Goal: Task Accomplishment & Management: Manage account settings

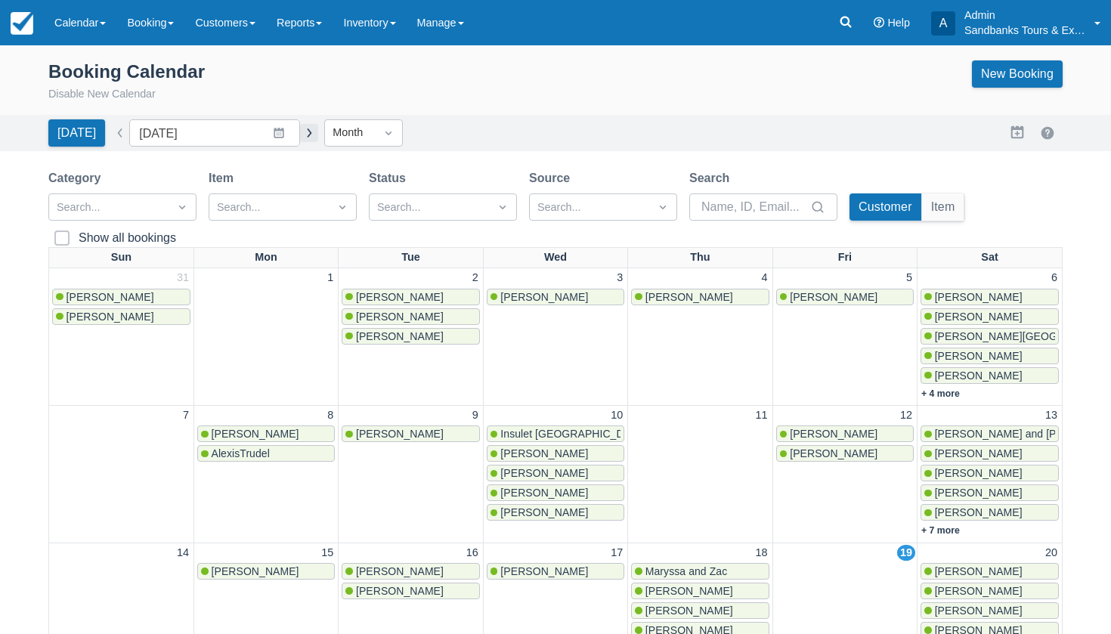
click at [300, 128] on button "button" at bounding box center [309, 133] width 18 height 18
type input "October 2025"
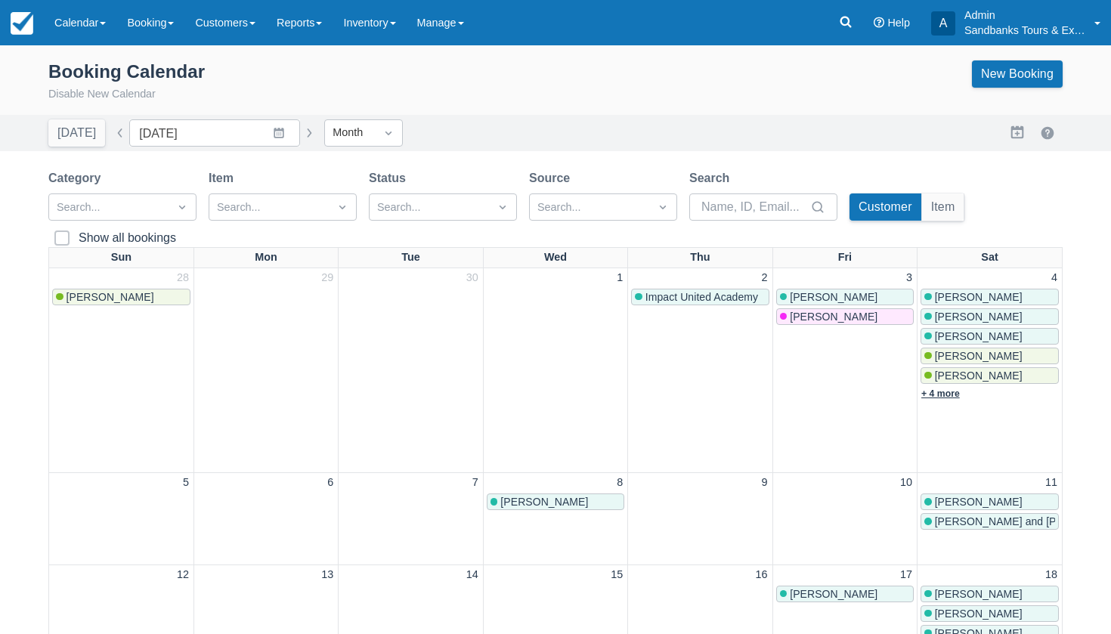
click at [940, 389] on link "+ 4 more" at bounding box center [940, 394] width 39 height 11
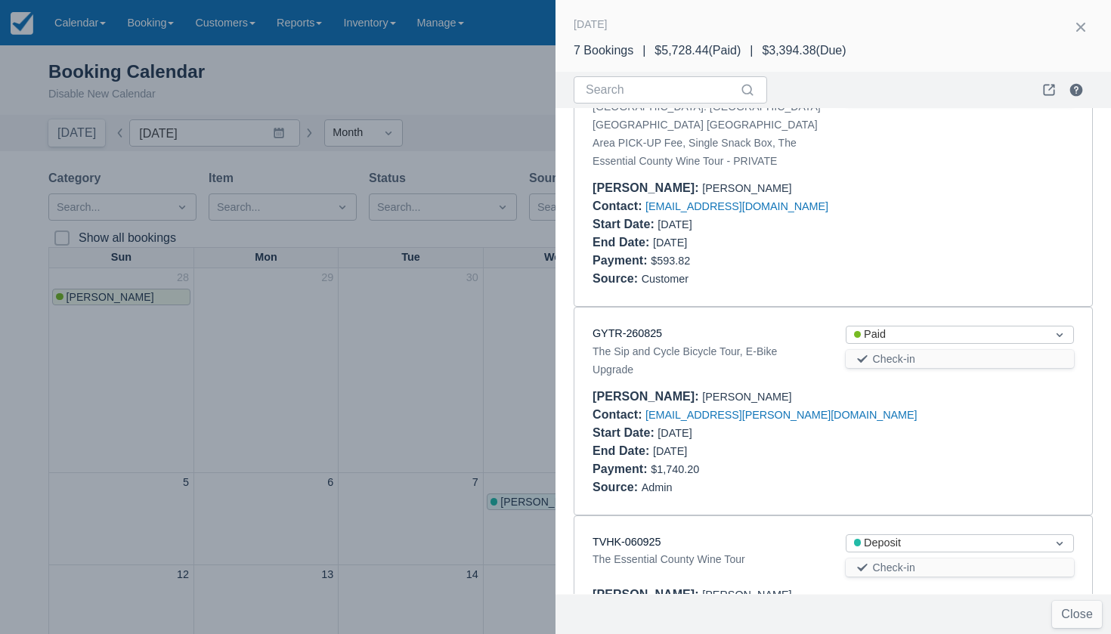
scroll to position [689, 0]
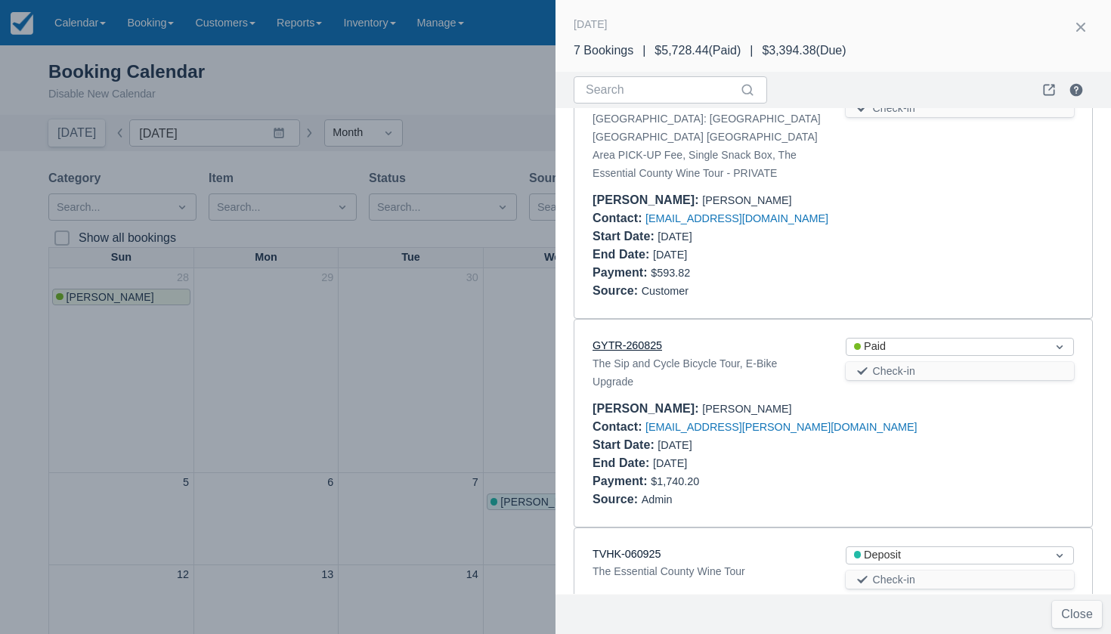
click at [646, 339] on link "GYTR-260825" at bounding box center [628, 345] width 70 height 12
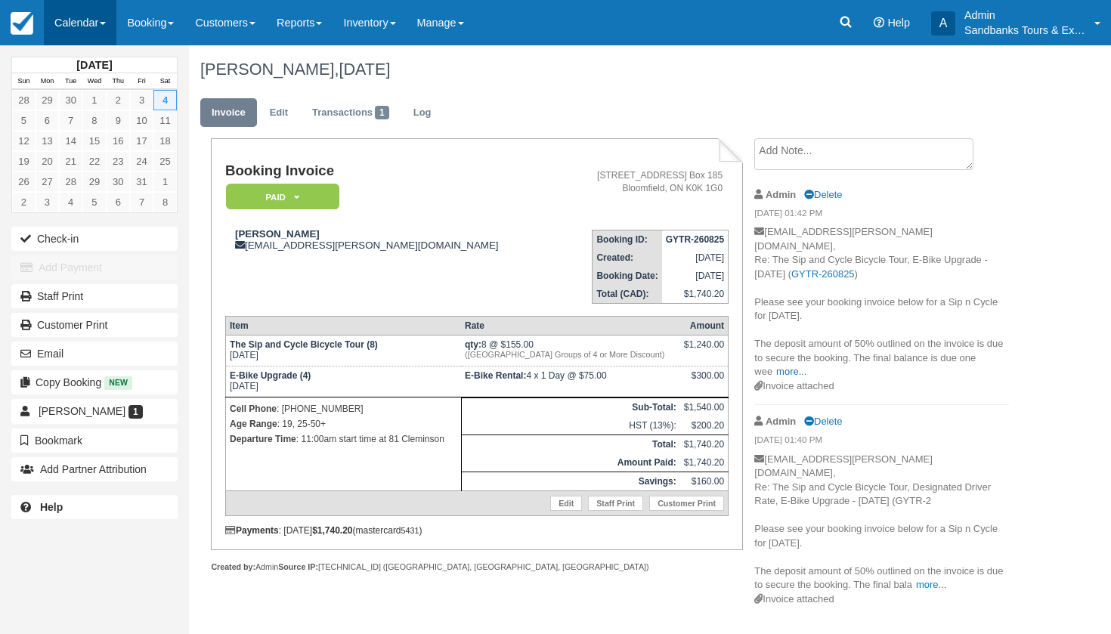
click at [81, 41] on link "Calendar" at bounding box center [80, 22] width 73 height 45
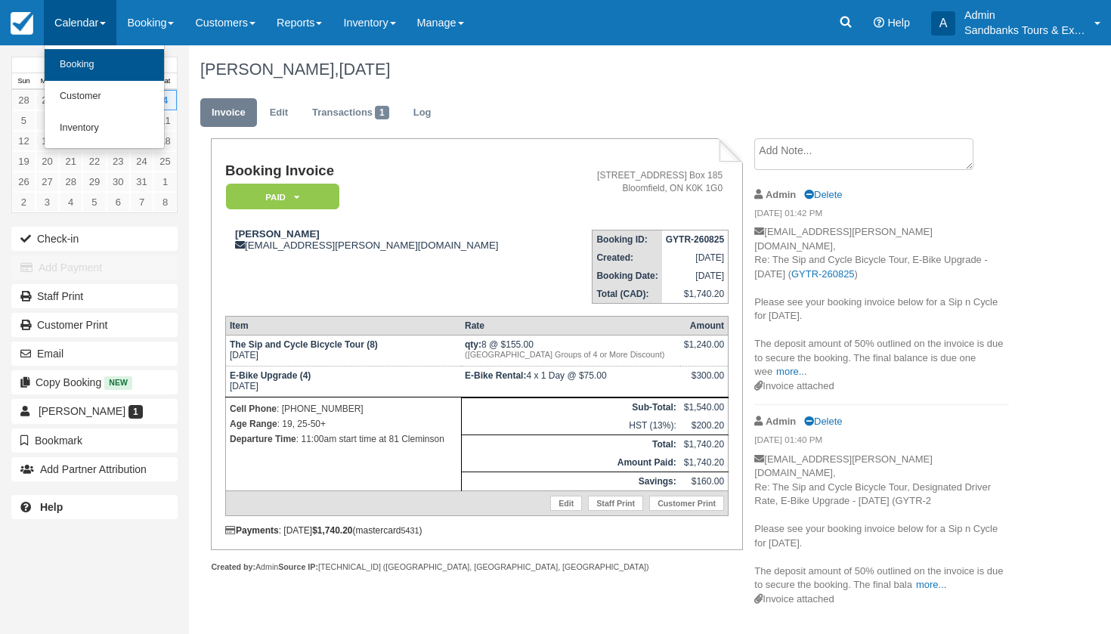
click at [85, 65] on link "Booking" at bounding box center [104, 65] width 119 height 32
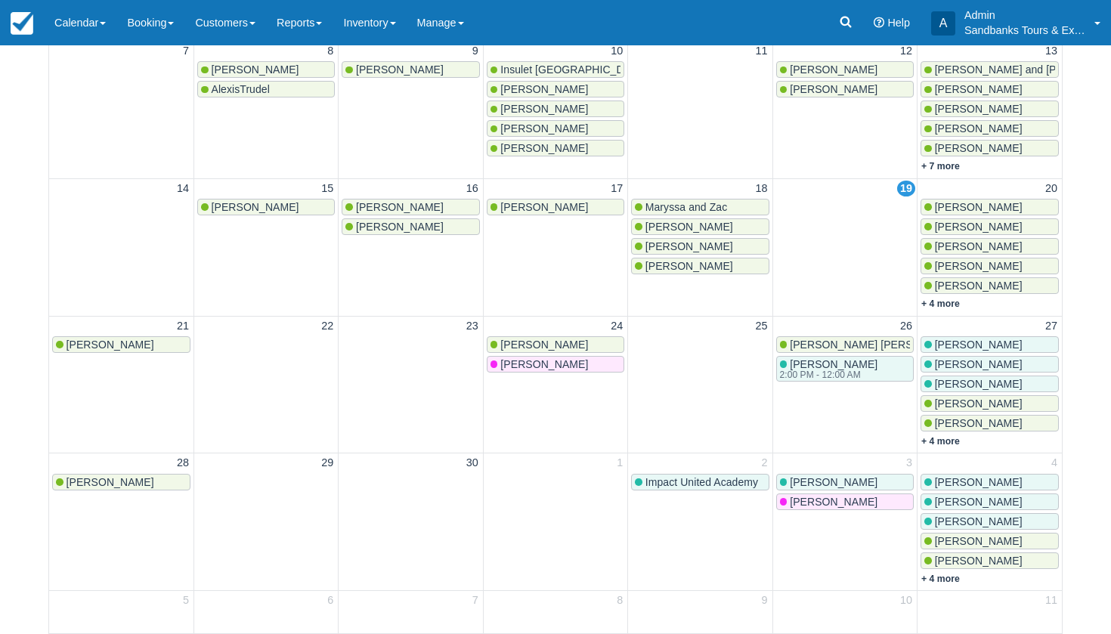
scroll to position [364, 0]
click at [952, 302] on link "+ 4 more" at bounding box center [940, 304] width 39 height 11
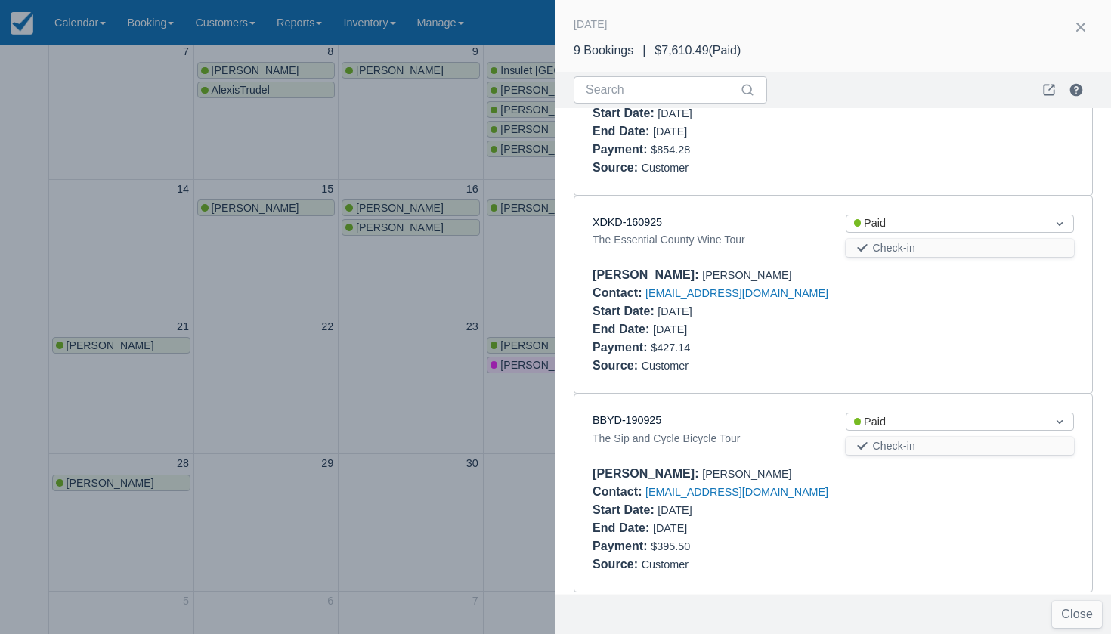
scroll to position [1341, 0]
click at [622, 415] on link "BBYD-190925" at bounding box center [627, 421] width 69 height 12
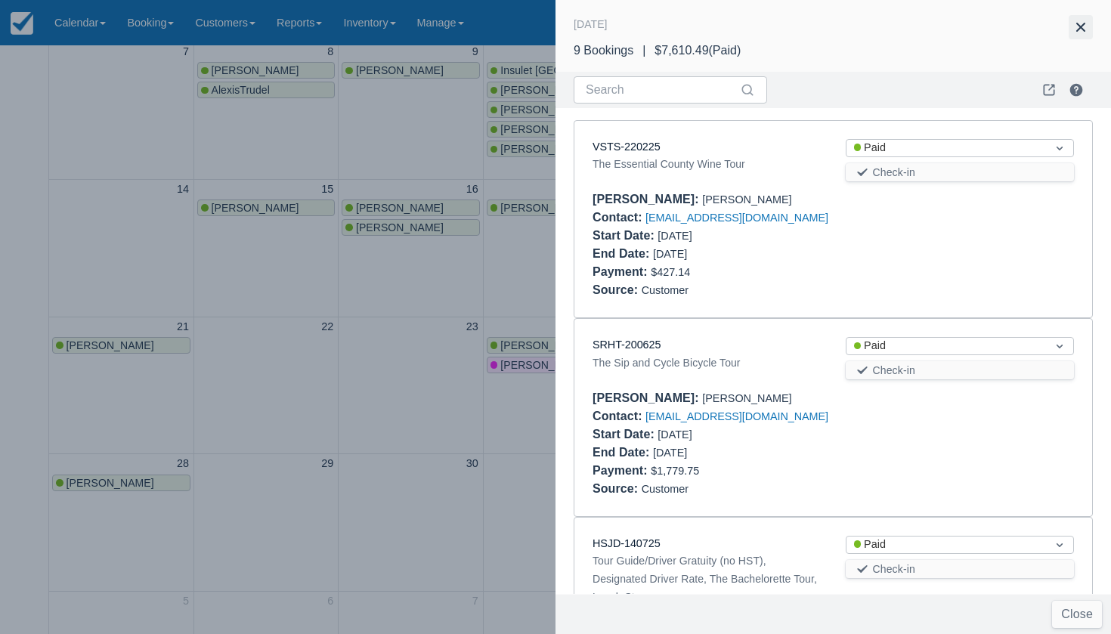
scroll to position [0, 0]
click at [1079, 32] on button "button" at bounding box center [1081, 27] width 24 height 24
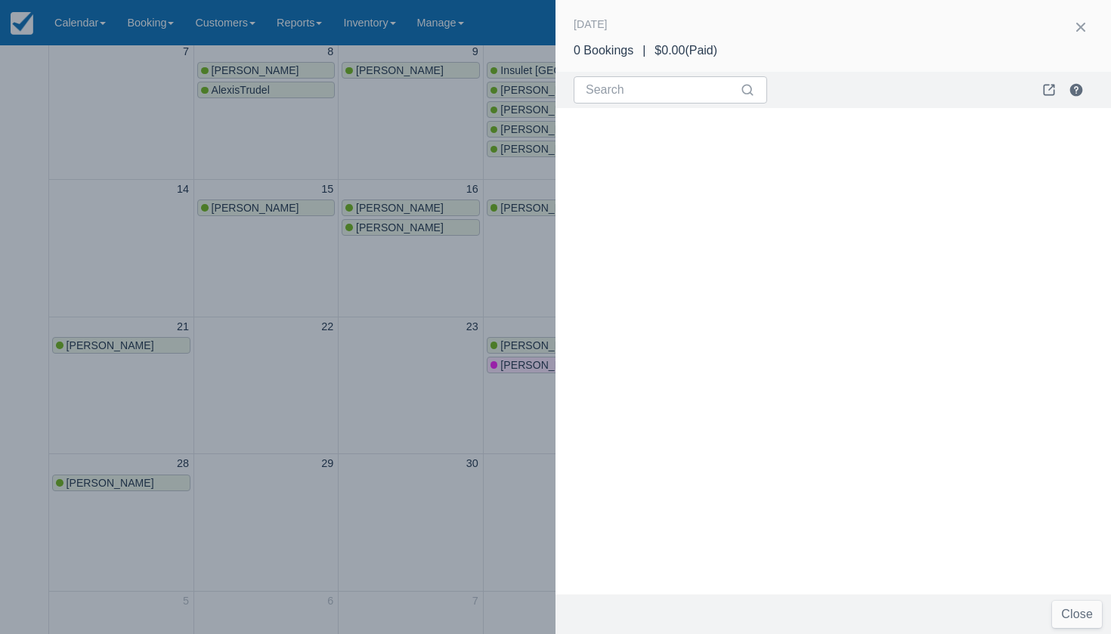
click at [369, 376] on div at bounding box center [555, 317] width 1111 height 634
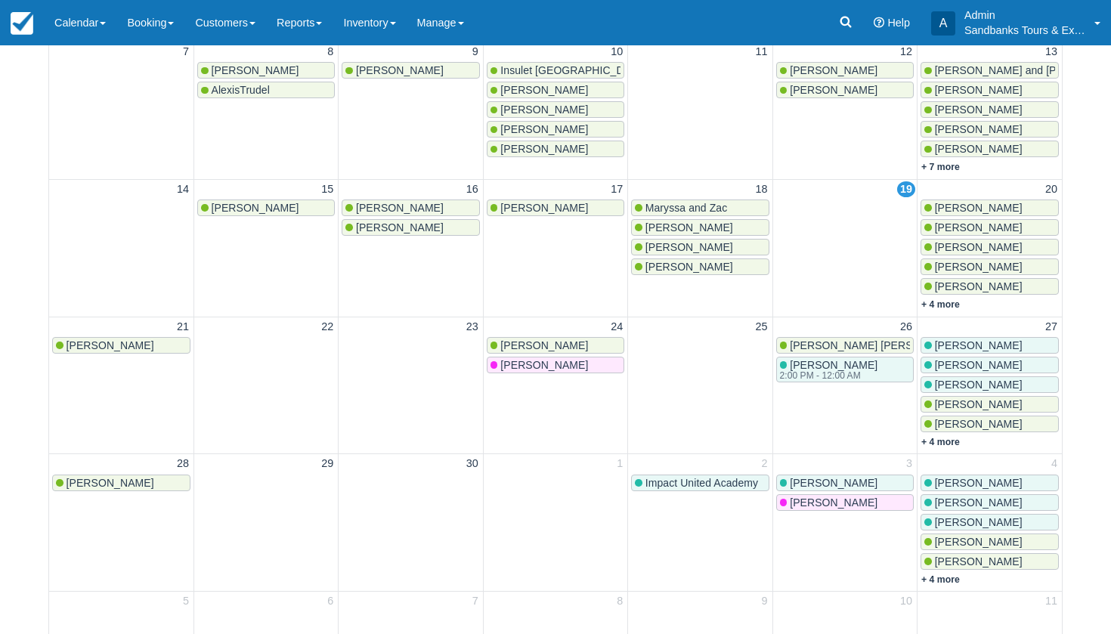
click at [979, 204] on span "Christina Caruso" at bounding box center [979, 208] width 88 height 12
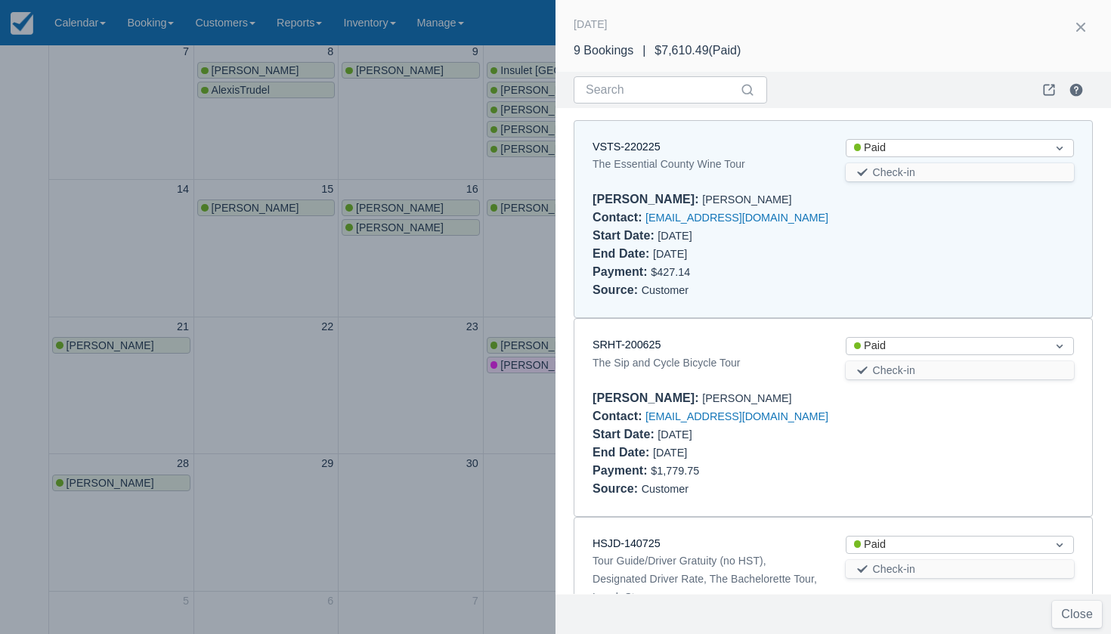
scroll to position [12, 0]
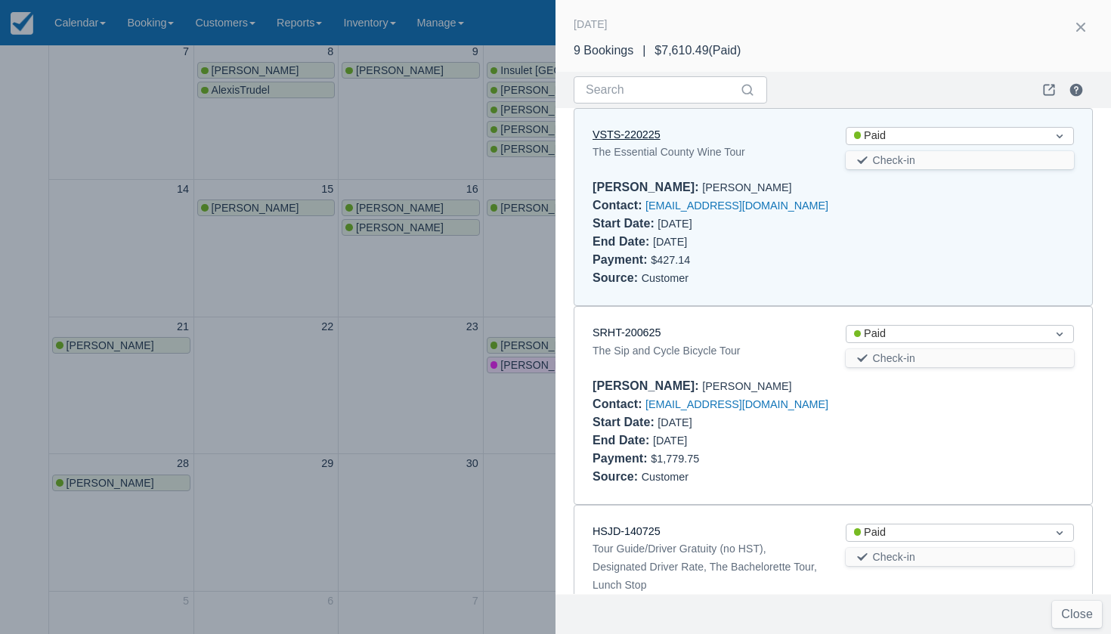
click at [653, 139] on link "VSTS-220225" at bounding box center [627, 134] width 68 height 12
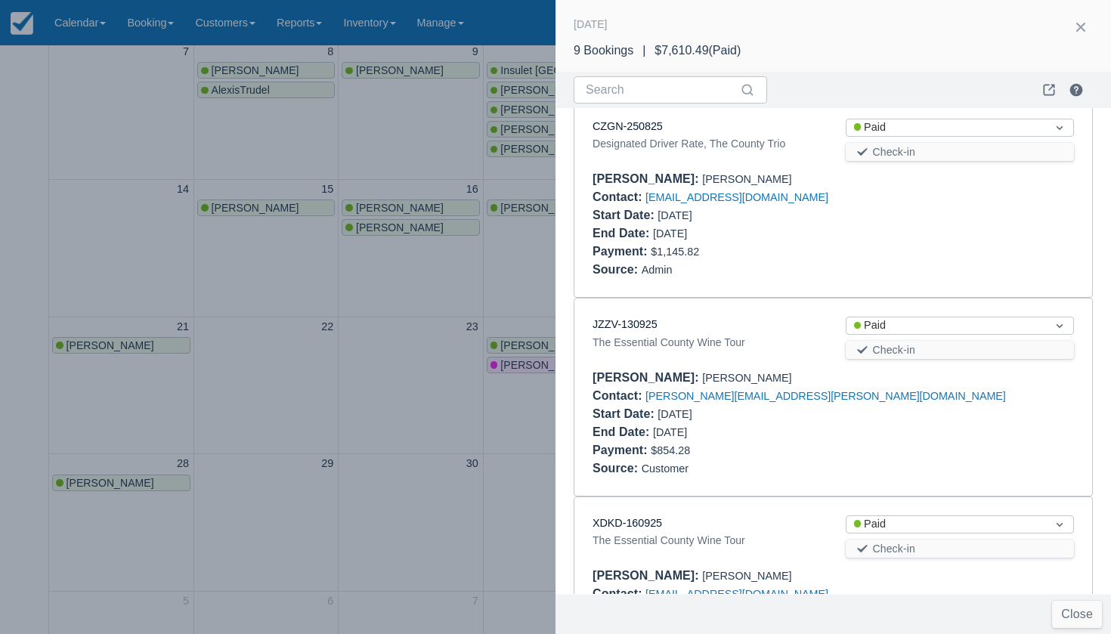
scroll to position [1119, 0]
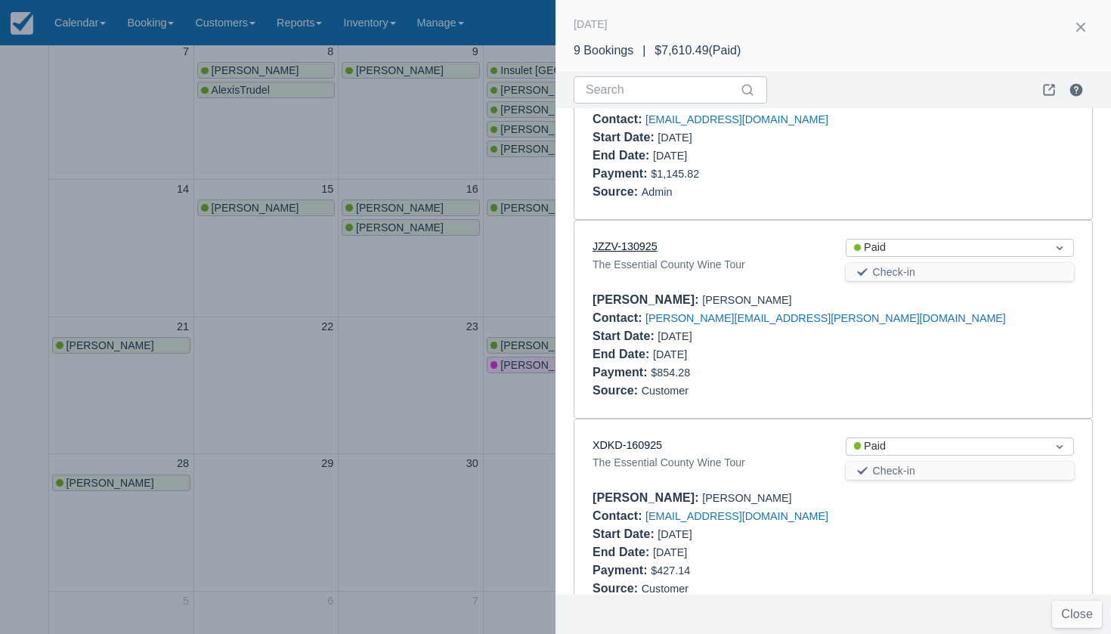
click at [625, 240] on link "JZZV-130925" at bounding box center [625, 246] width 65 height 12
click at [652, 439] on link "XDKD-160925" at bounding box center [628, 445] width 70 height 12
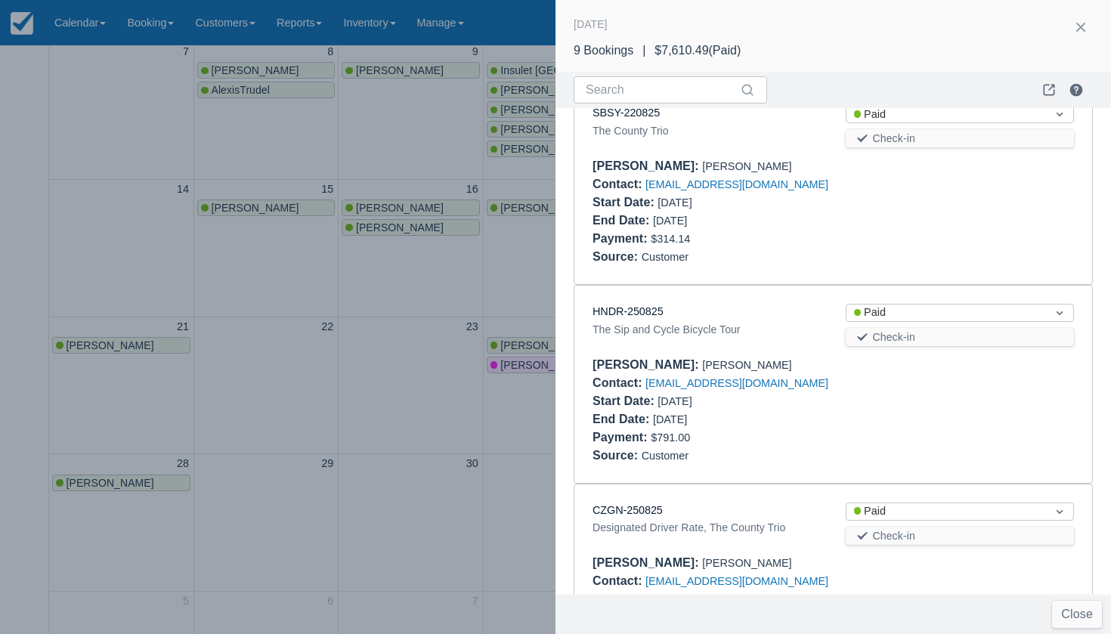
scroll to position [581, 0]
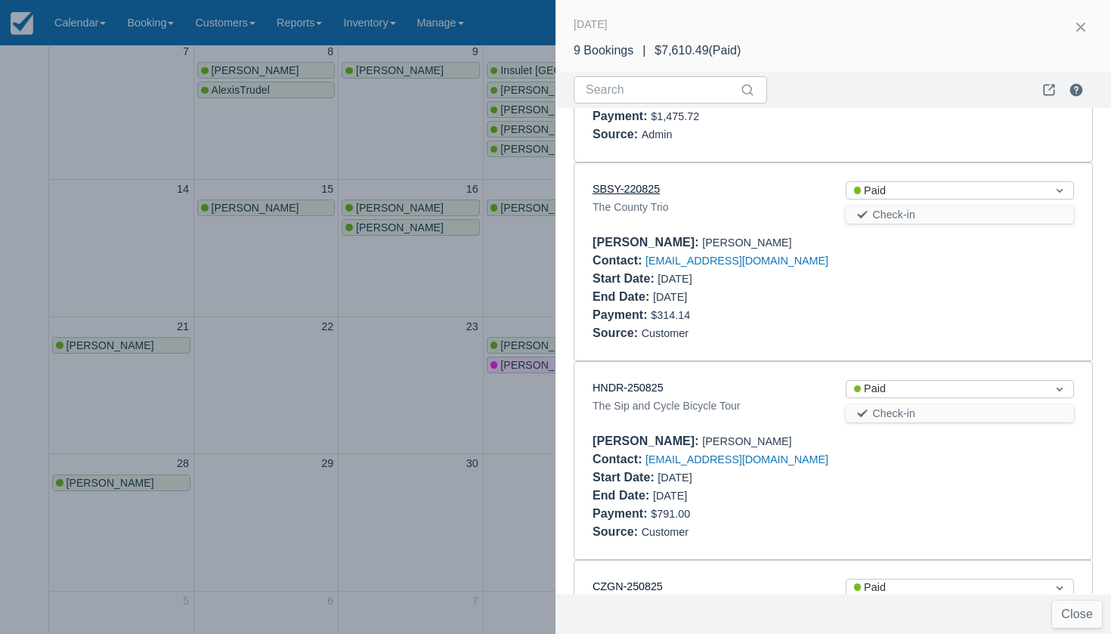
click at [616, 183] on link "SBSY-220825" at bounding box center [626, 189] width 67 height 12
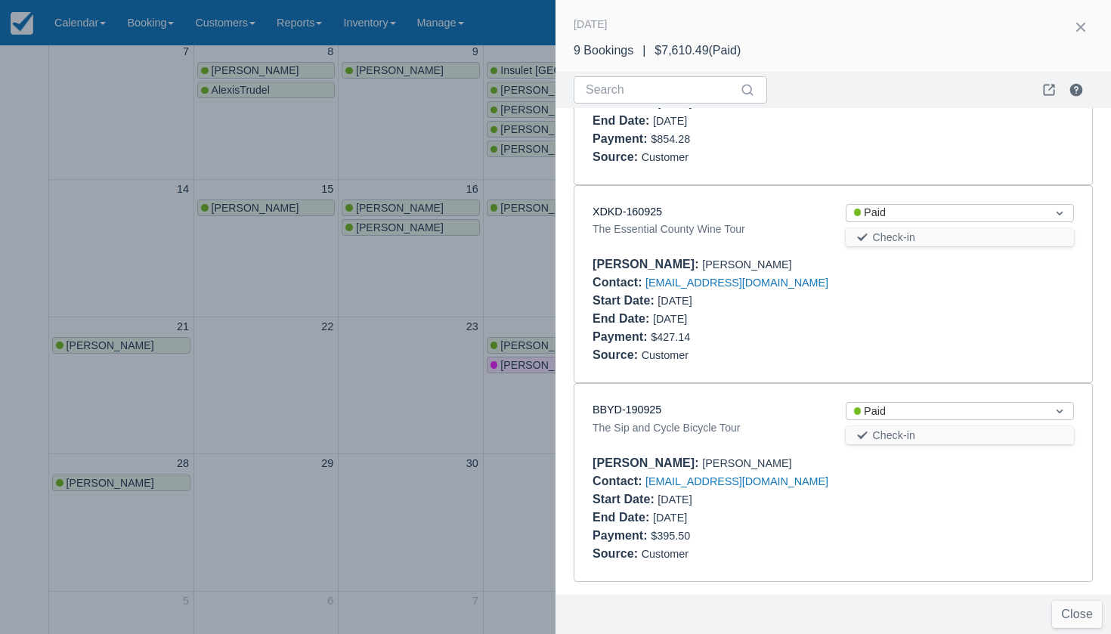
scroll to position [1341, 0]
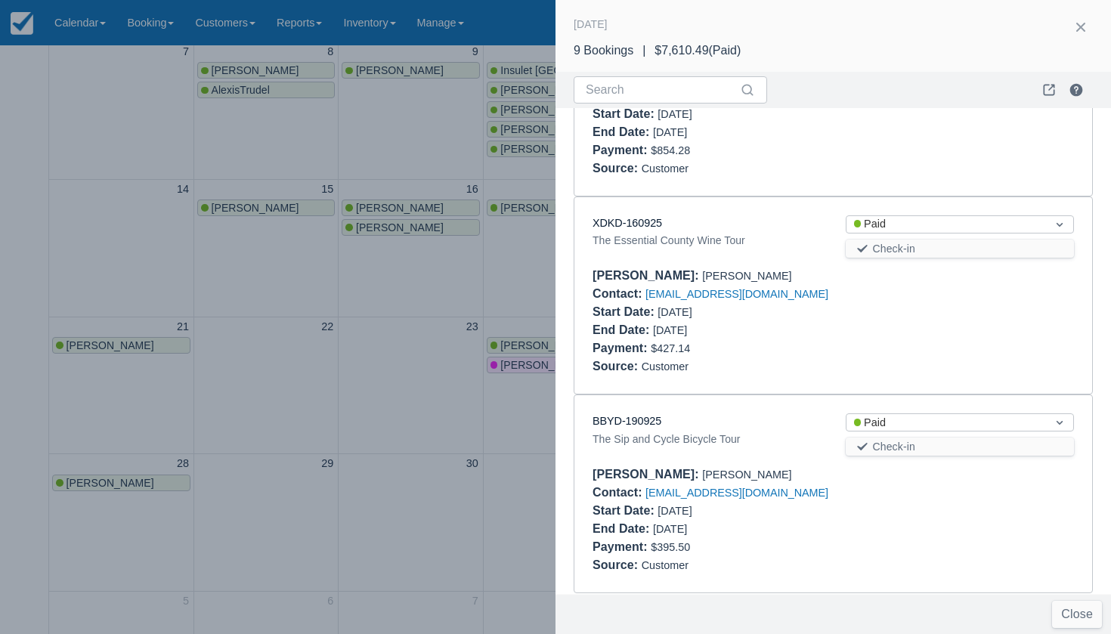
click at [321, 114] on div at bounding box center [555, 317] width 1111 height 634
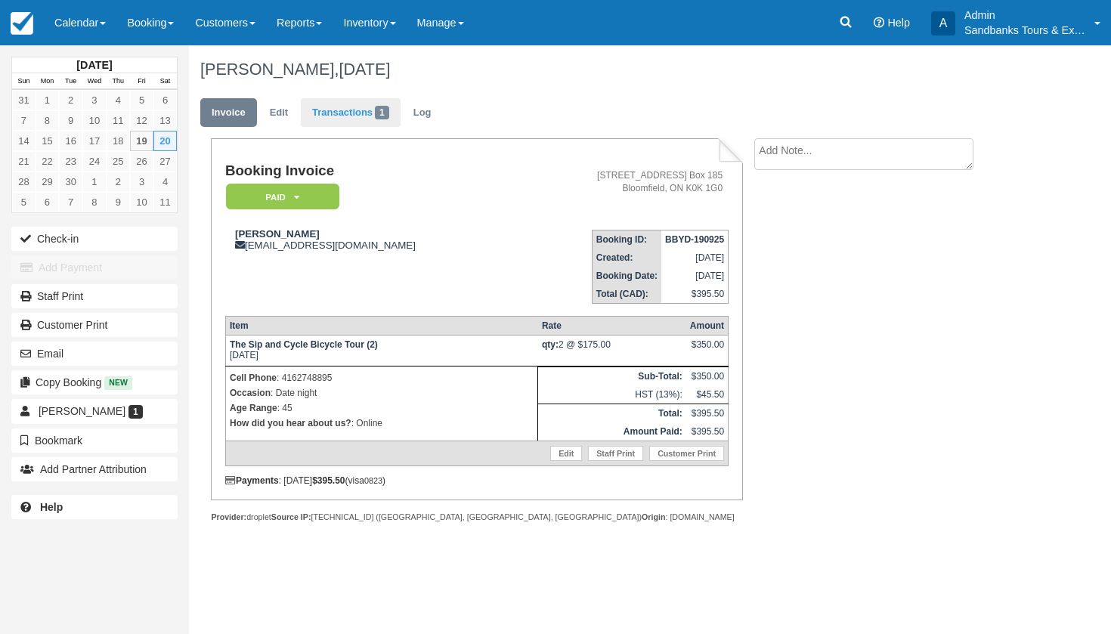
click at [360, 99] on link "Transactions 1" at bounding box center [351, 112] width 100 height 29
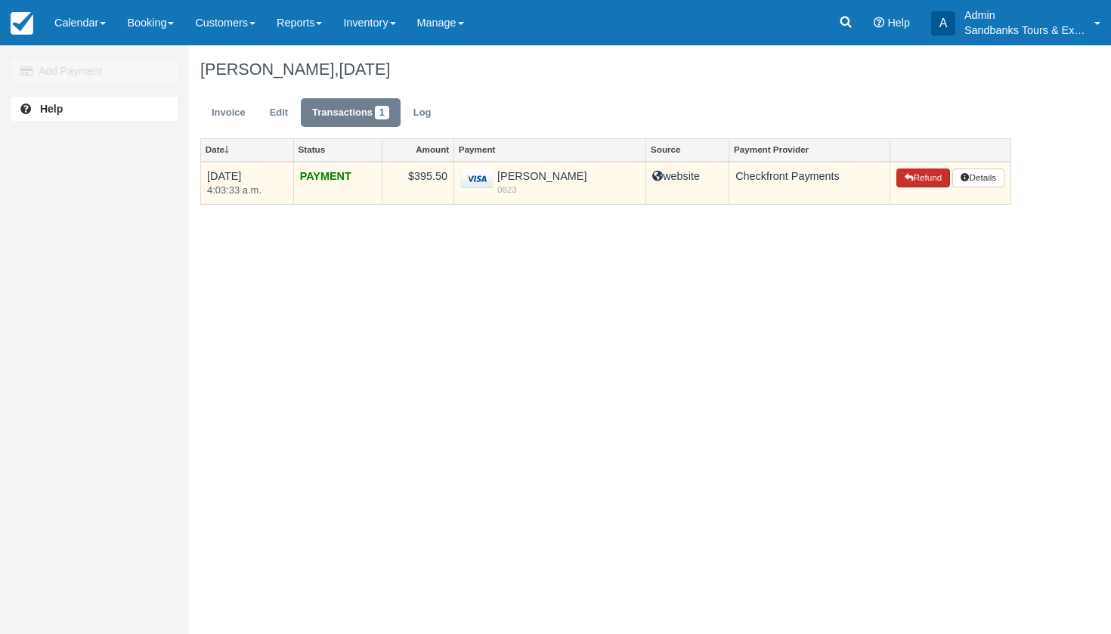
click at [921, 184] on button "Refund" at bounding box center [922, 179] width 53 height 20
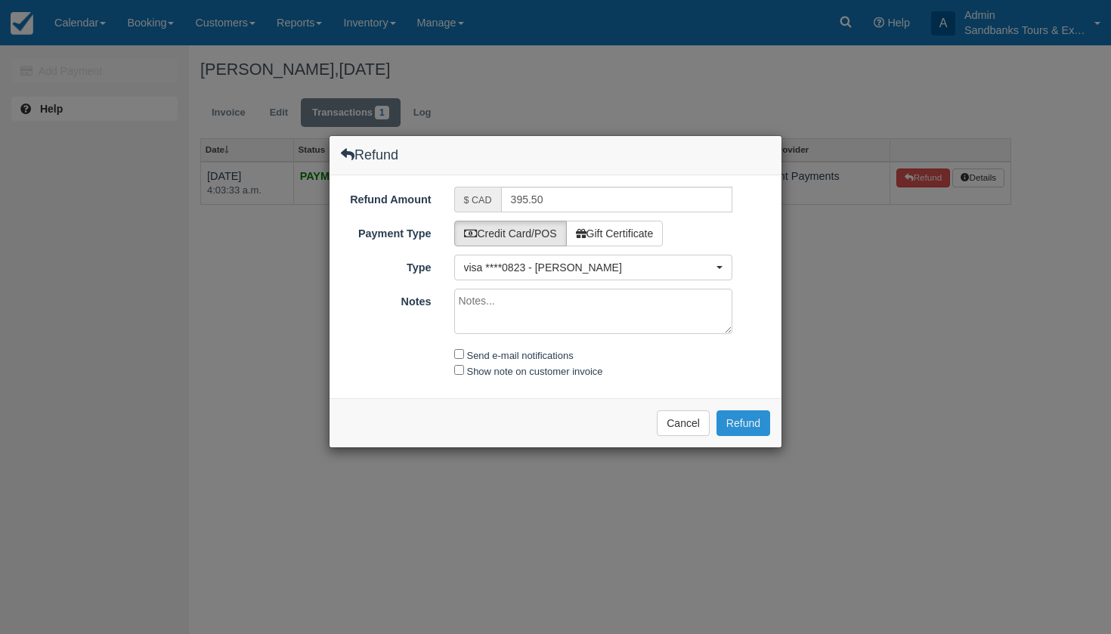
click at [752, 424] on button "Refund" at bounding box center [744, 423] width 54 height 26
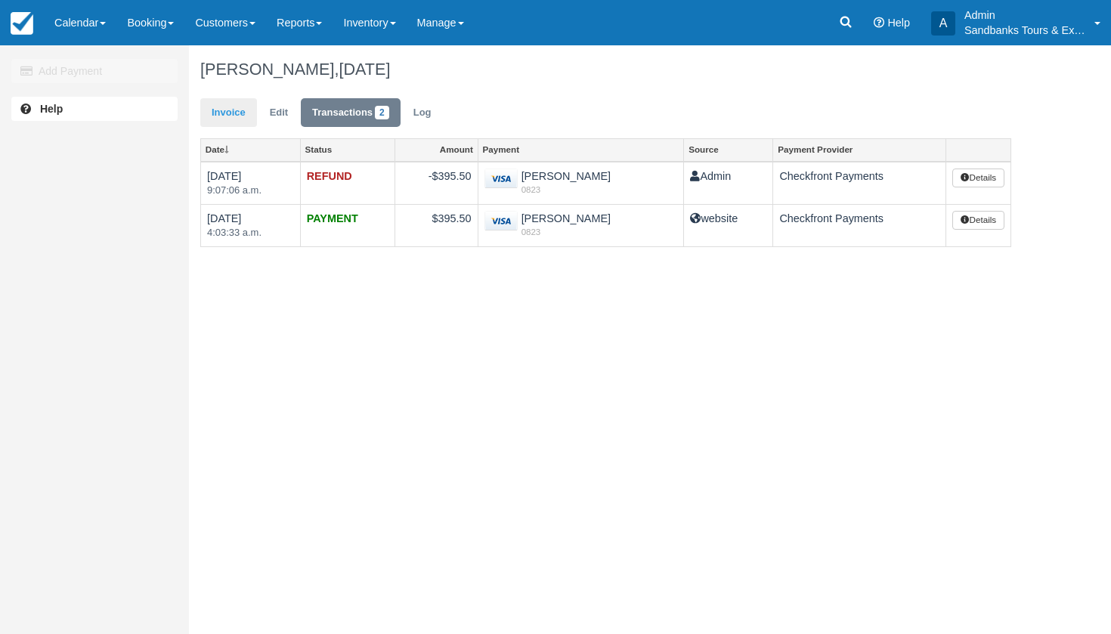
click at [221, 112] on link "Invoice" at bounding box center [228, 112] width 57 height 29
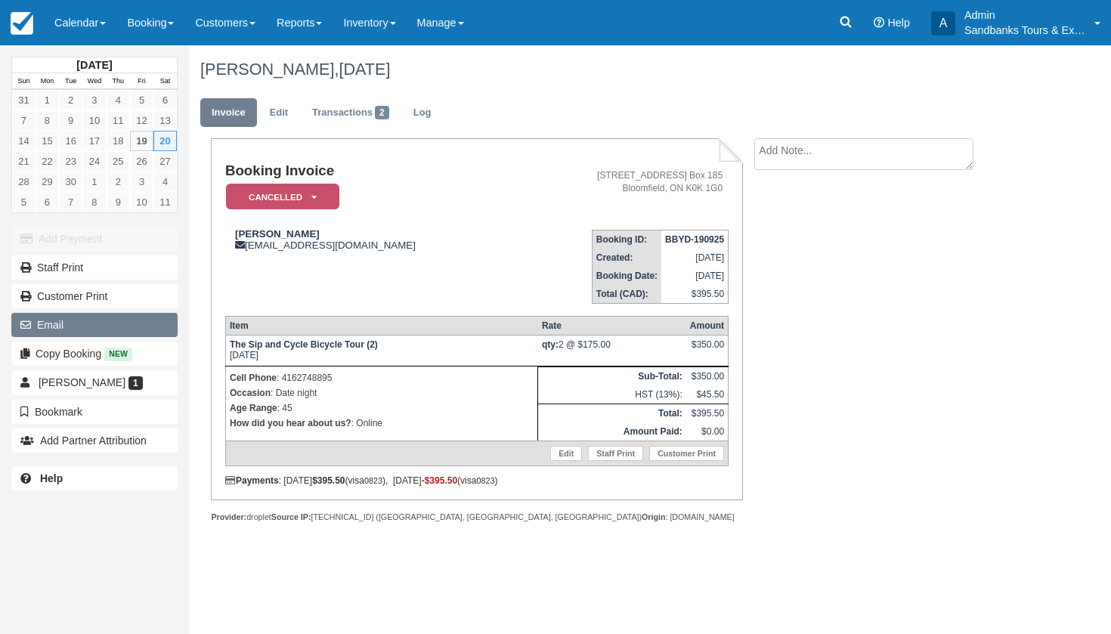
click at [57, 332] on button "Email" at bounding box center [94, 325] width 166 height 24
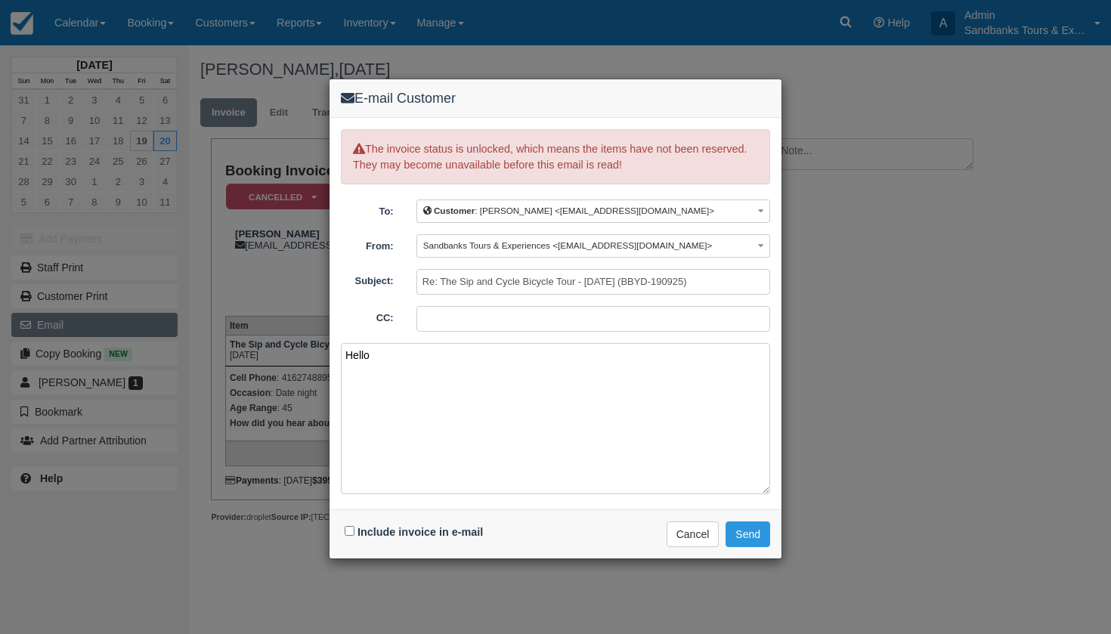
type textarea "Hello"
click at [370, 349] on textarea "Hello" at bounding box center [555, 418] width 429 height 151
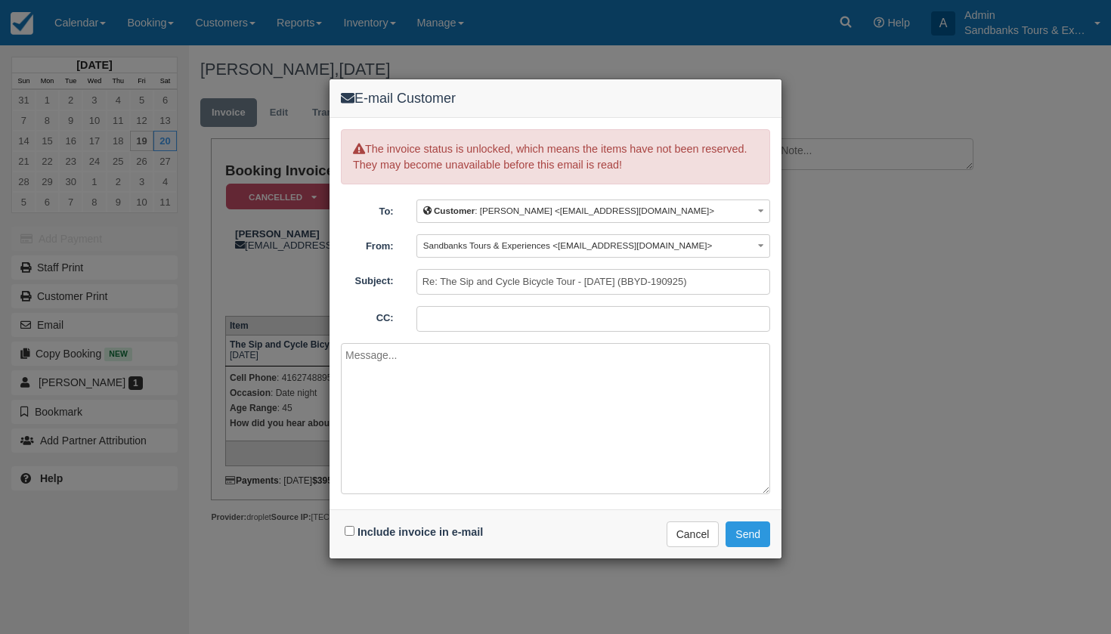
click at [280, 304] on div "E-mail Customer The invoice status is unlocked, which means the items have not …" at bounding box center [555, 317] width 1111 height 634
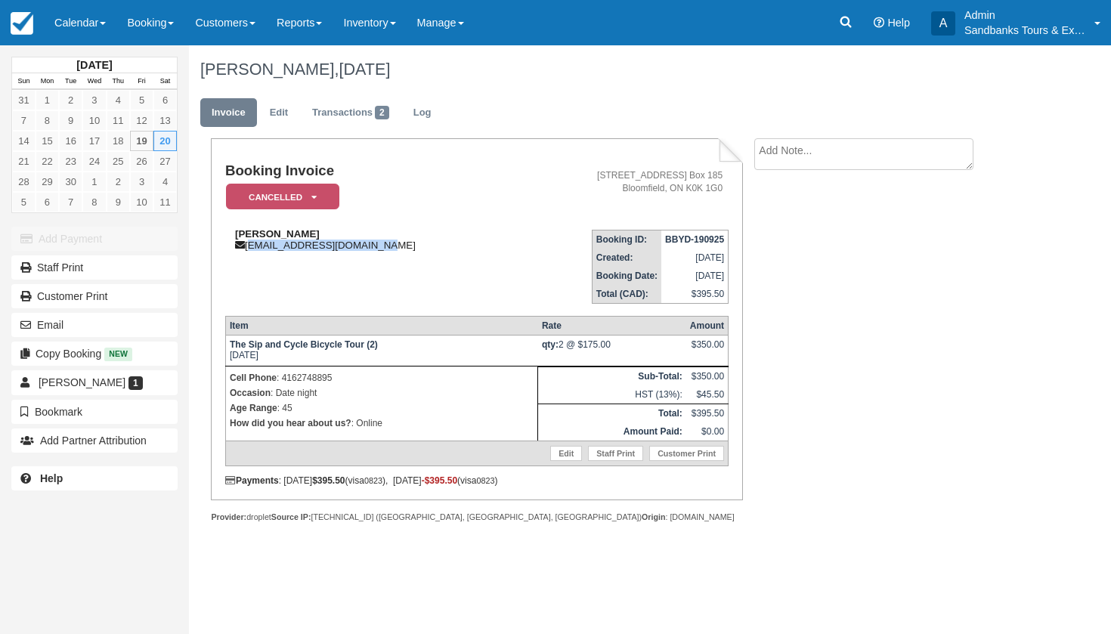
drag, startPoint x: 390, startPoint y: 247, endPoint x: 249, endPoint y: 246, distance: 141.3
click at [249, 246] on div "Steve Sequeira spydasense1979@gmail.com" at bounding box center [371, 239] width 293 height 23
copy div "spydasense1979@gmail.com"
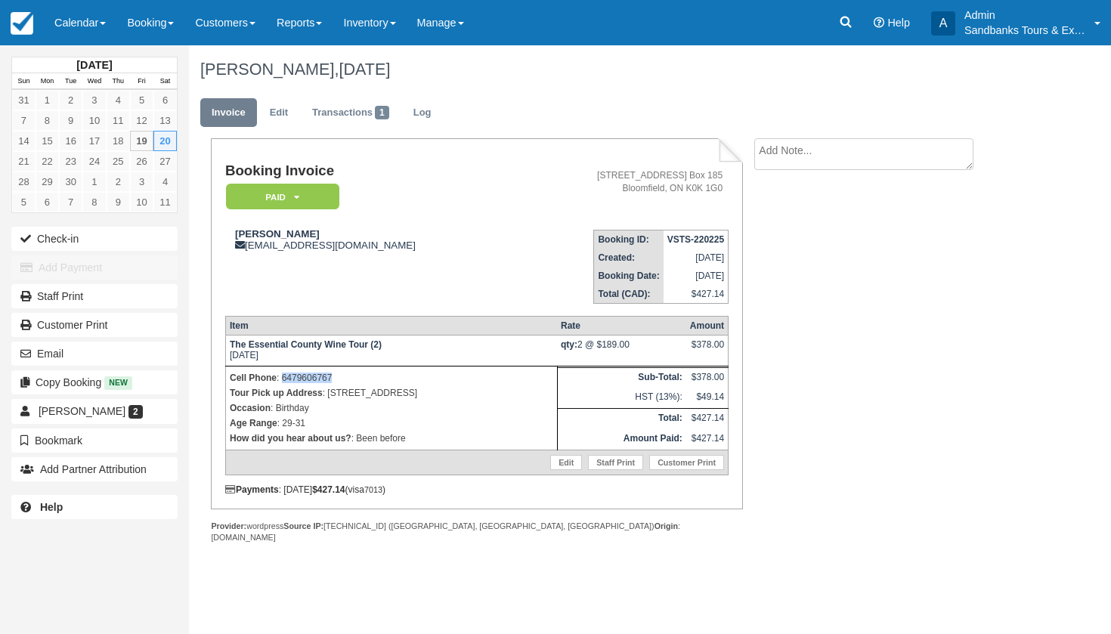
drag, startPoint x: 345, startPoint y: 379, endPoint x: 283, endPoint y: 385, distance: 62.3
click at [283, 385] on p "Cell Phone : [PHONE_NUMBER]" at bounding box center [392, 377] width 324 height 15
click at [447, 401] on p "Tour Pick up Address : [STREET_ADDRESS]" at bounding box center [392, 392] width 324 height 15
drag, startPoint x: 445, startPoint y: 401, endPoint x: 327, endPoint y: 403, distance: 117.9
click at [327, 401] on p "Tour Pick up Address : [STREET_ADDRESS]" at bounding box center [392, 392] width 324 height 15
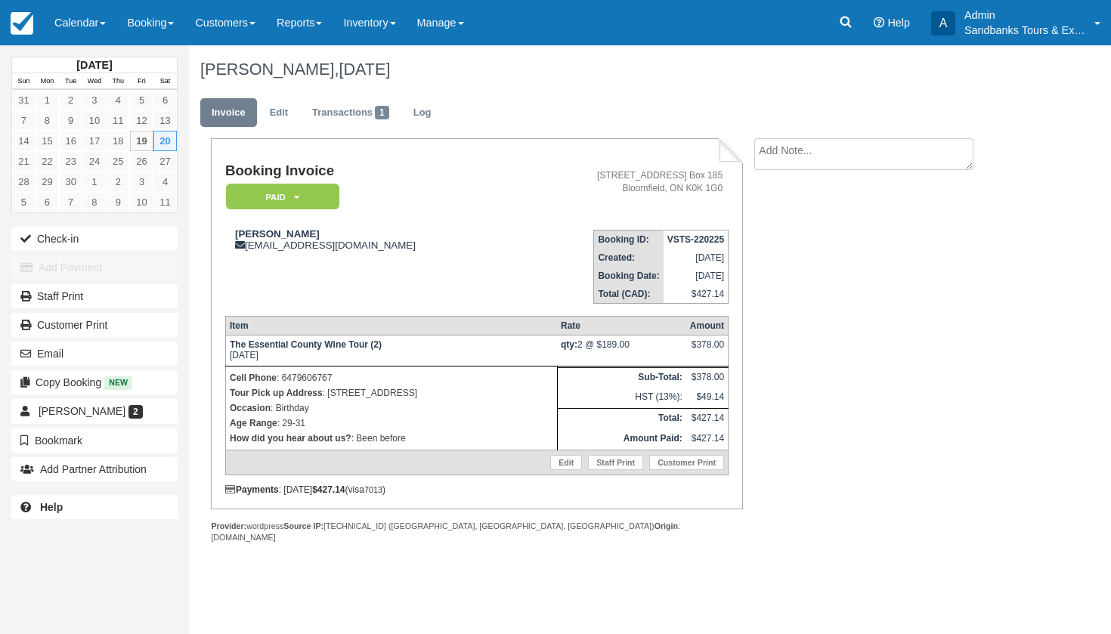
copy p "[STREET_ADDRESS]"
click at [443, 380] on p "Cell Phone : [PHONE_NUMBER]" at bounding box center [392, 377] width 324 height 15
click at [274, 109] on link "Edit" at bounding box center [279, 112] width 41 height 29
drag, startPoint x: 463, startPoint y: 401, endPoint x: 330, endPoint y: 396, distance: 133.1
click at [330, 396] on p "Tour Pick up Address : [STREET_ADDRESS]" at bounding box center [392, 392] width 324 height 15
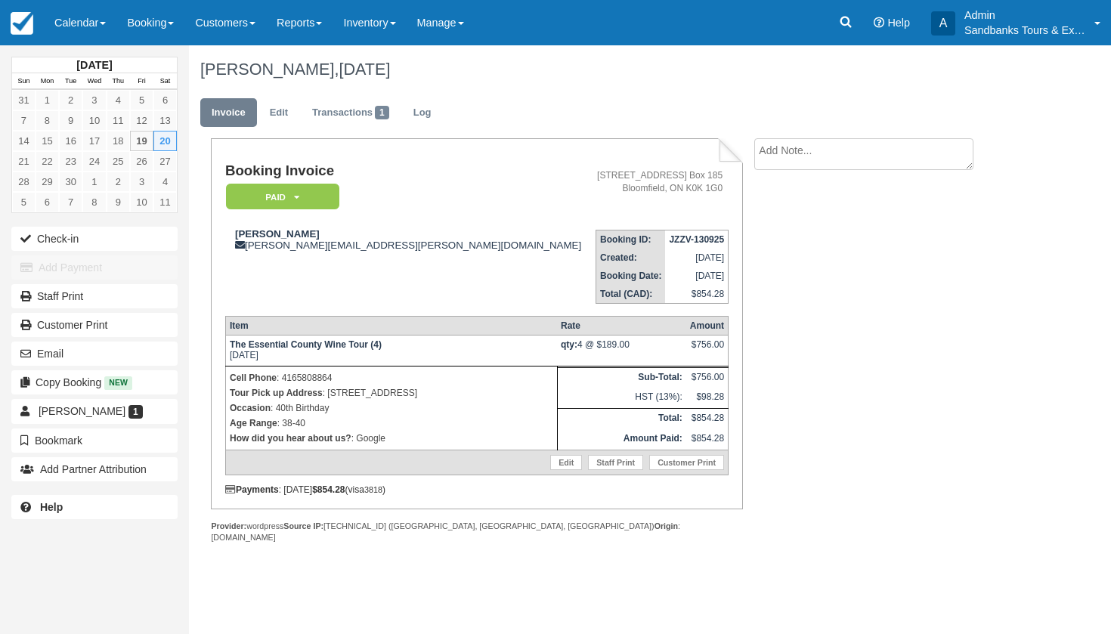
copy p "[STREET_ADDRESS]"
click at [422, 399] on p "Tour Pick up Address : 290 Niles Street, Wellington, ON" at bounding box center [392, 392] width 324 height 15
click at [266, 109] on link "Edit" at bounding box center [279, 112] width 41 height 29
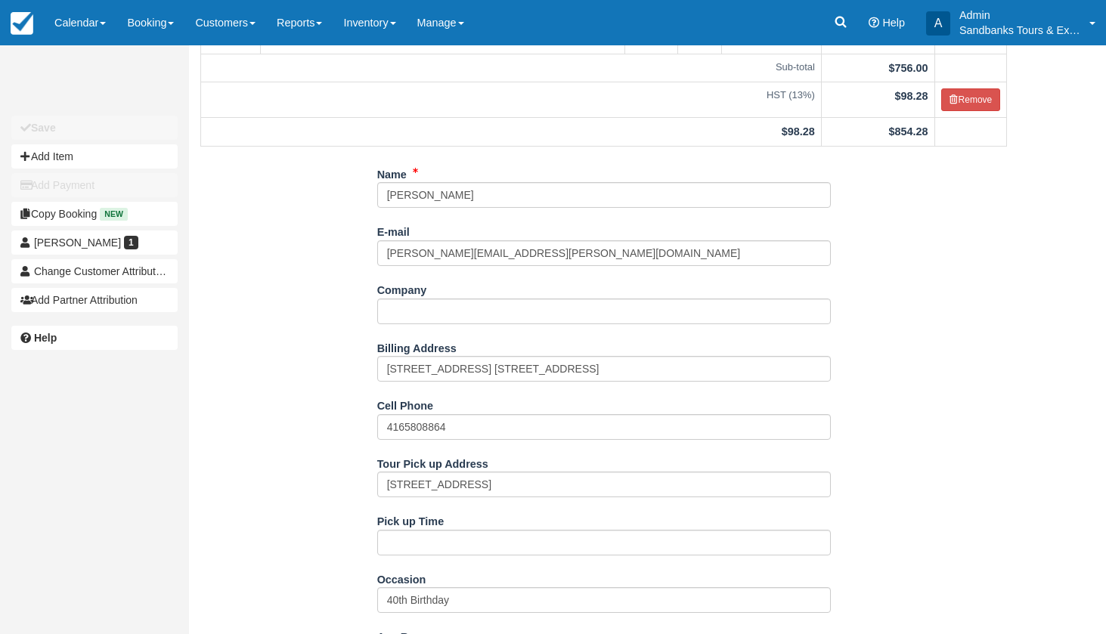
scroll to position [206, 0]
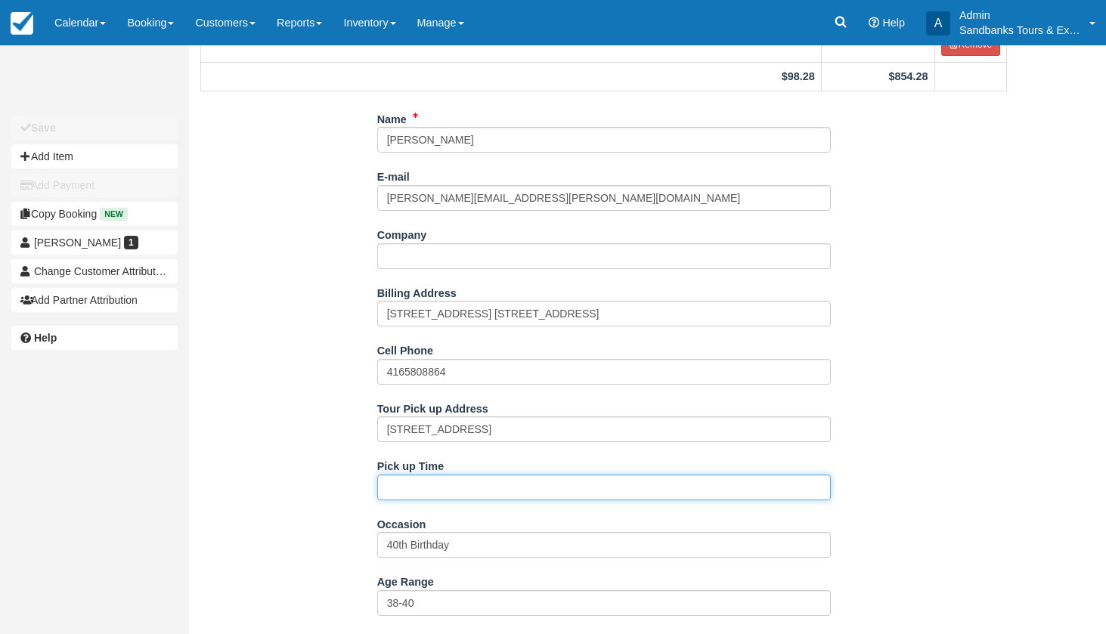
click at [402, 478] on input "Pick up Time" at bounding box center [604, 488] width 454 height 26
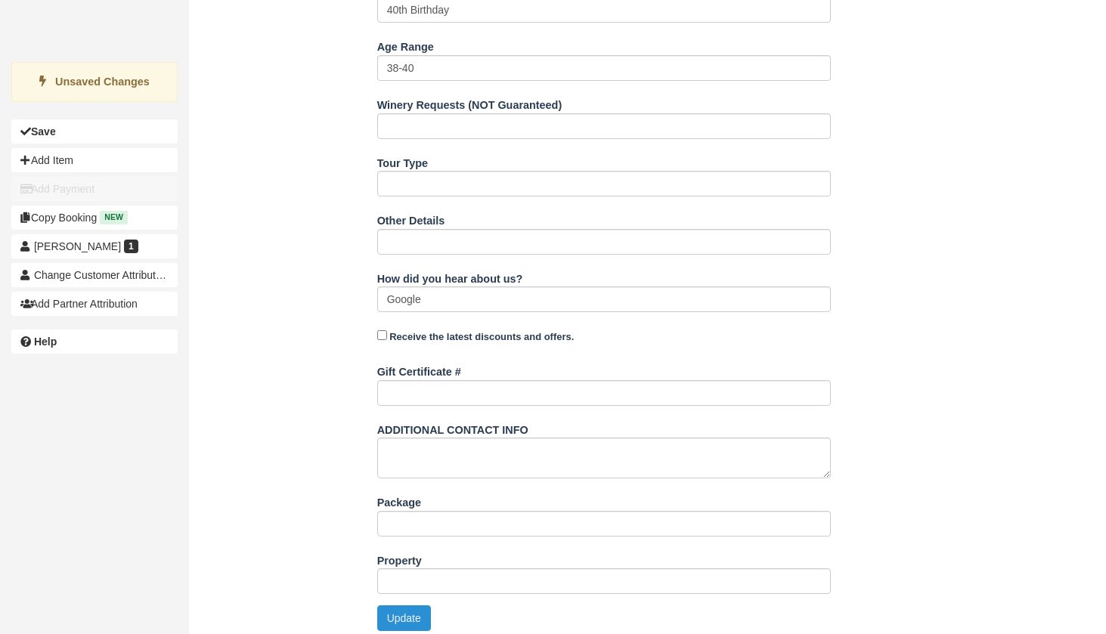
type input "11:40am"
click at [392, 605] on button "Update" at bounding box center [404, 618] width 54 height 26
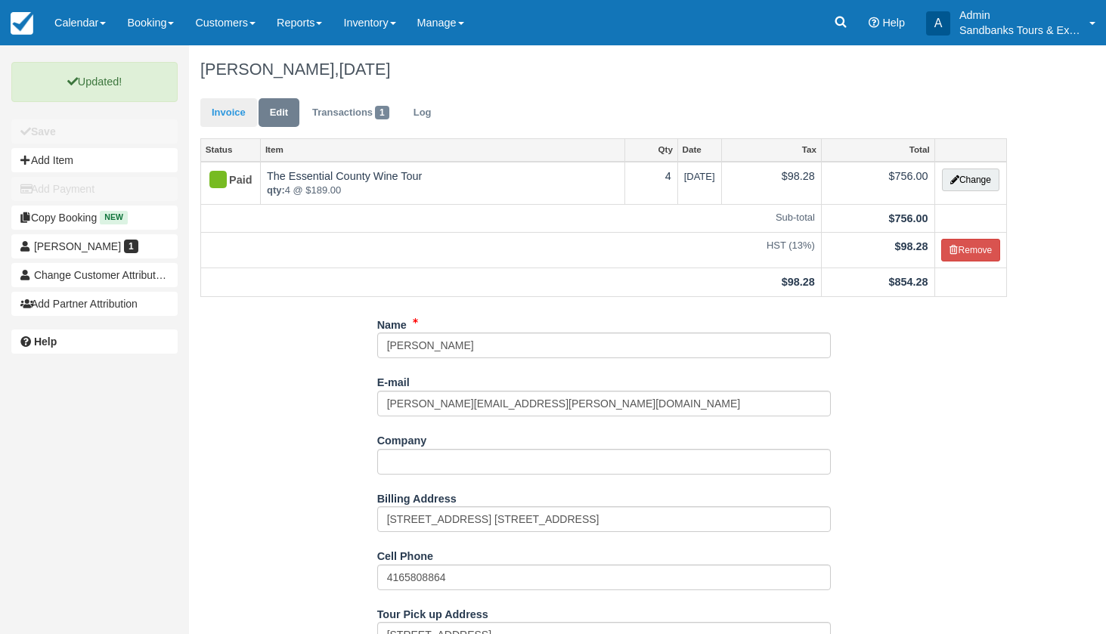
scroll to position [0, 0]
click at [231, 110] on link "Invoice" at bounding box center [228, 112] width 57 height 29
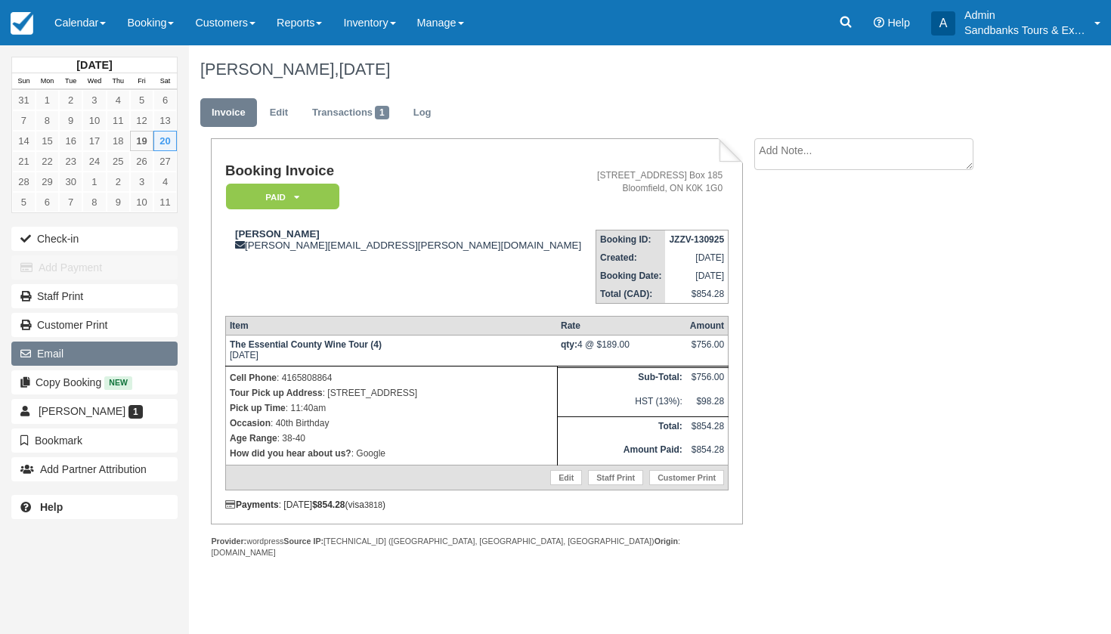
click at [42, 345] on button "Email" at bounding box center [94, 354] width 166 height 24
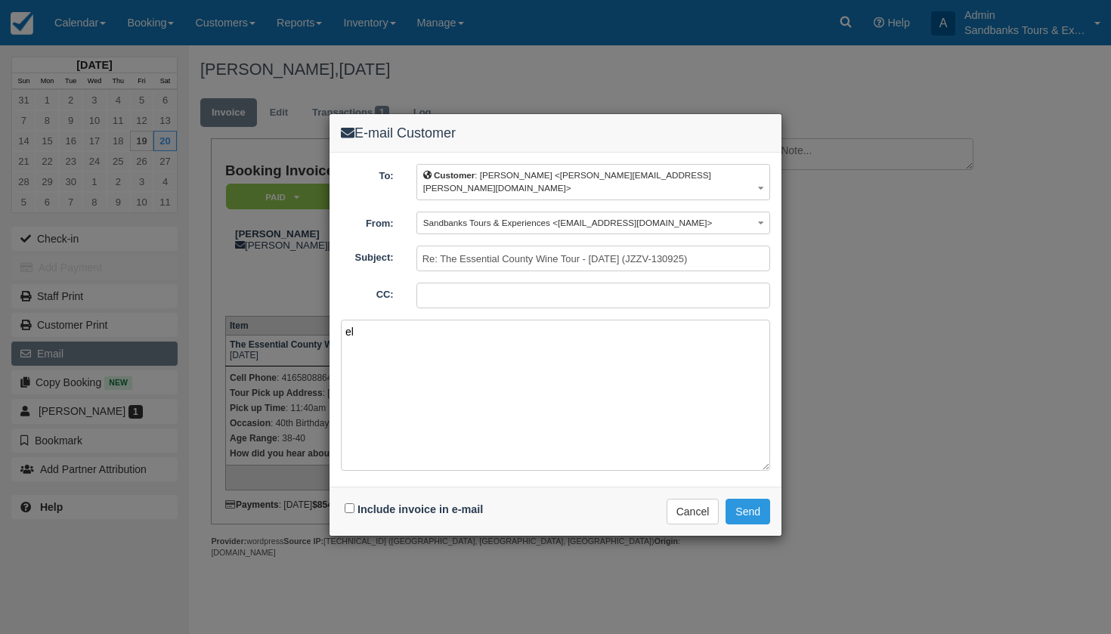
type textarea "e"
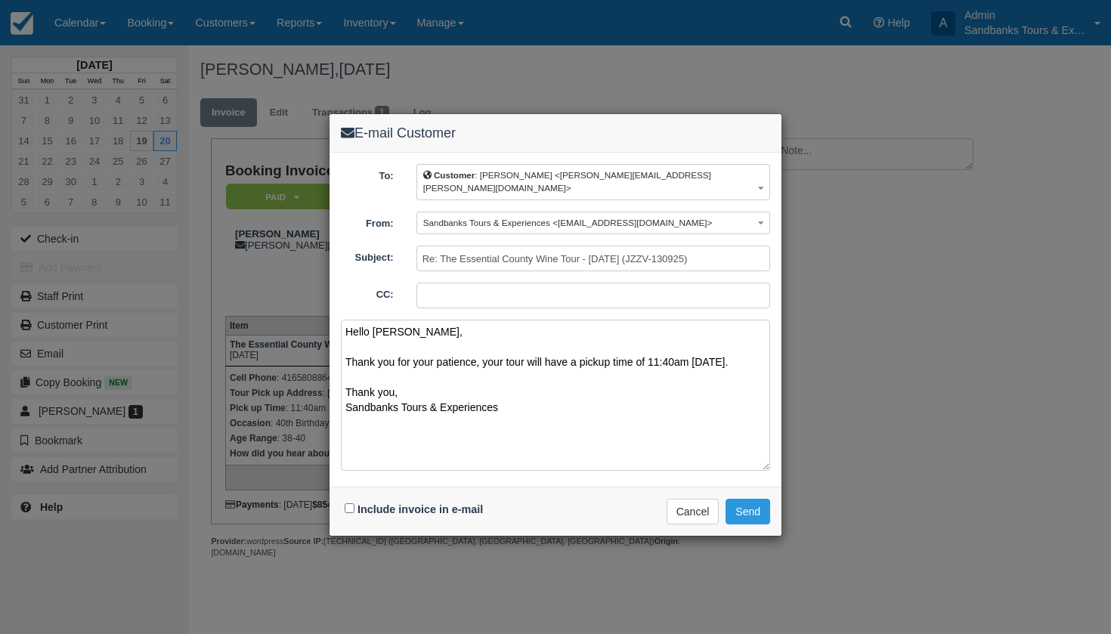
type textarea "Hello Kristina, Thank you for your patience, your tour will have a pickup time …"
click at [354, 499] on div "Include invoice in e-mail" at bounding box center [416, 510] width 150 height 22
click at [348, 503] on input "Include invoice in e-mail" at bounding box center [350, 508] width 10 height 10
checkbox input "true"
click at [741, 499] on button "Send" at bounding box center [748, 512] width 45 height 26
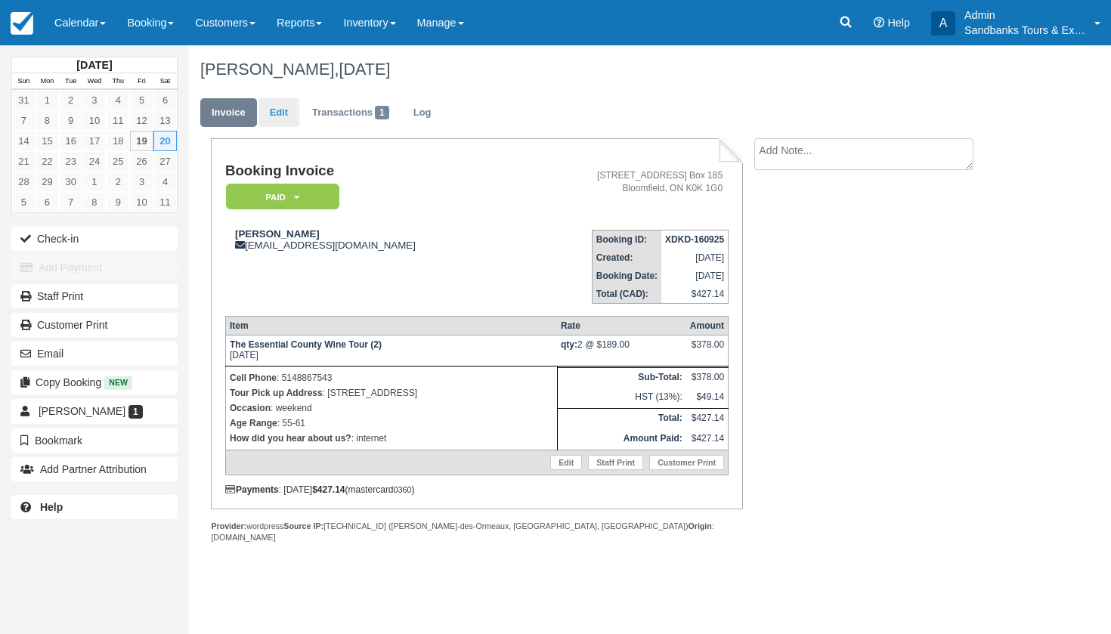
click at [280, 107] on link "Edit" at bounding box center [279, 112] width 41 height 29
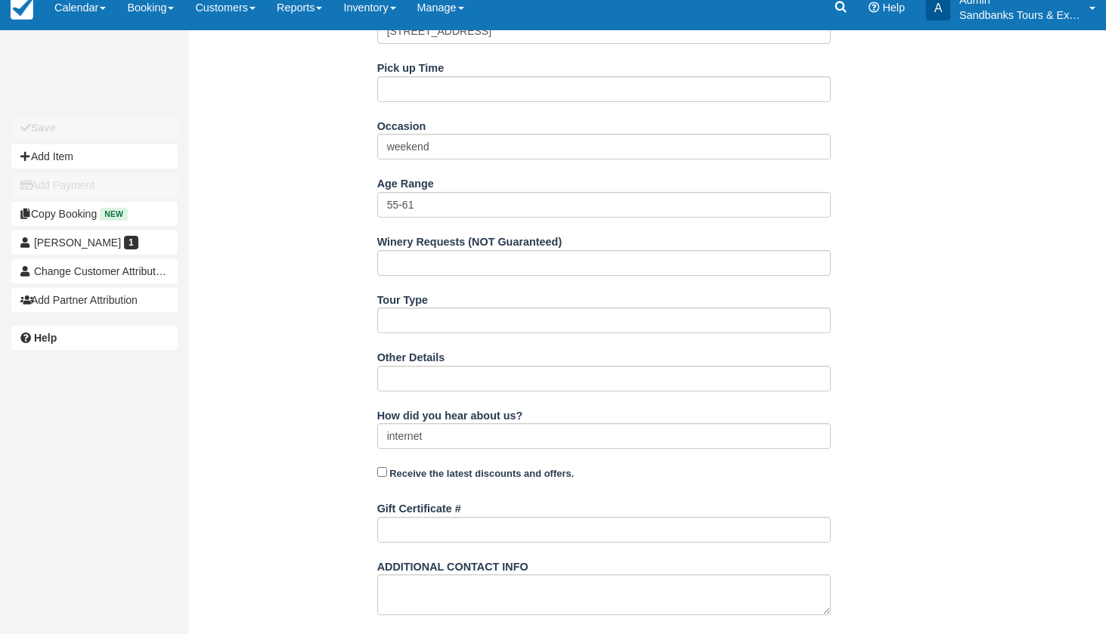
scroll to position [596, 0]
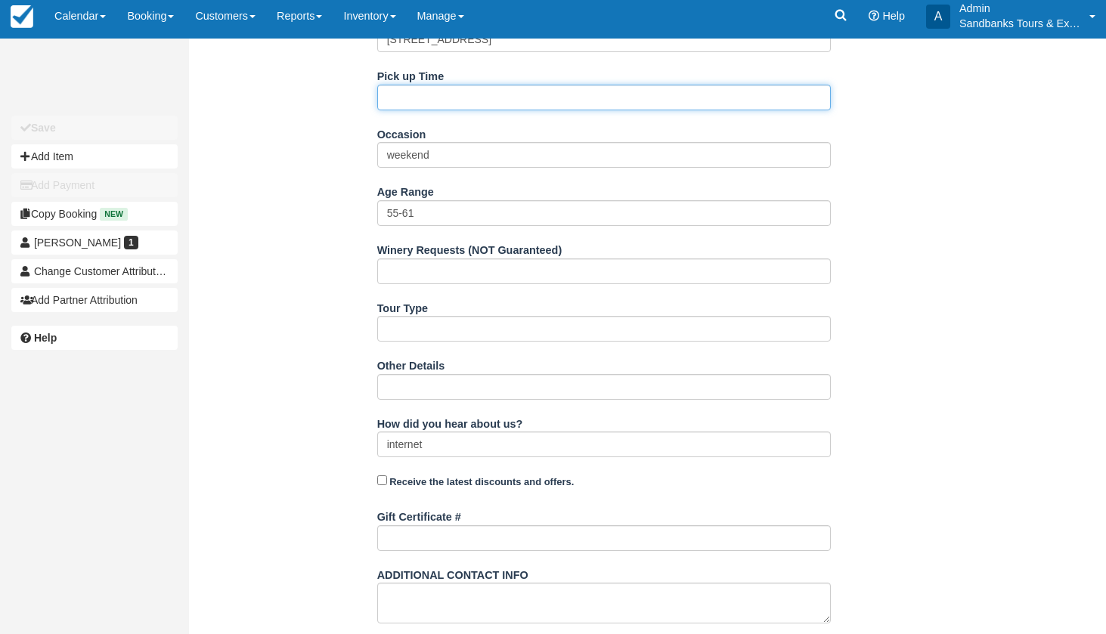
click at [416, 94] on input "Pick up Time" at bounding box center [604, 98] width 454 height 26
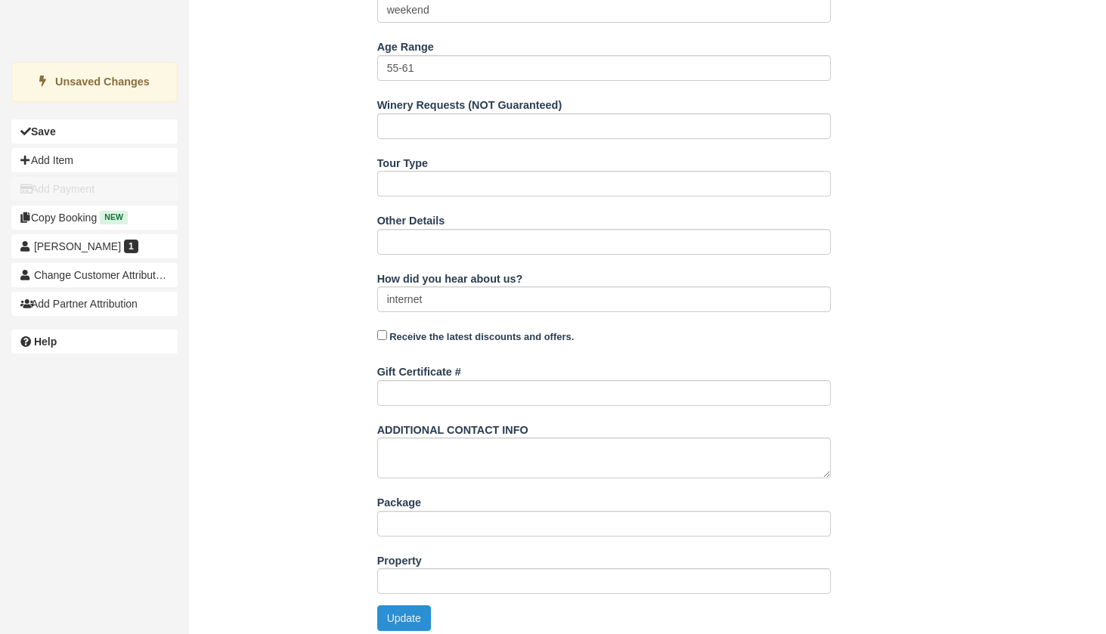
type input "11:35am"
click at [385, 623] on button "Update" at bounding box center [404, 618] width 54 height 26
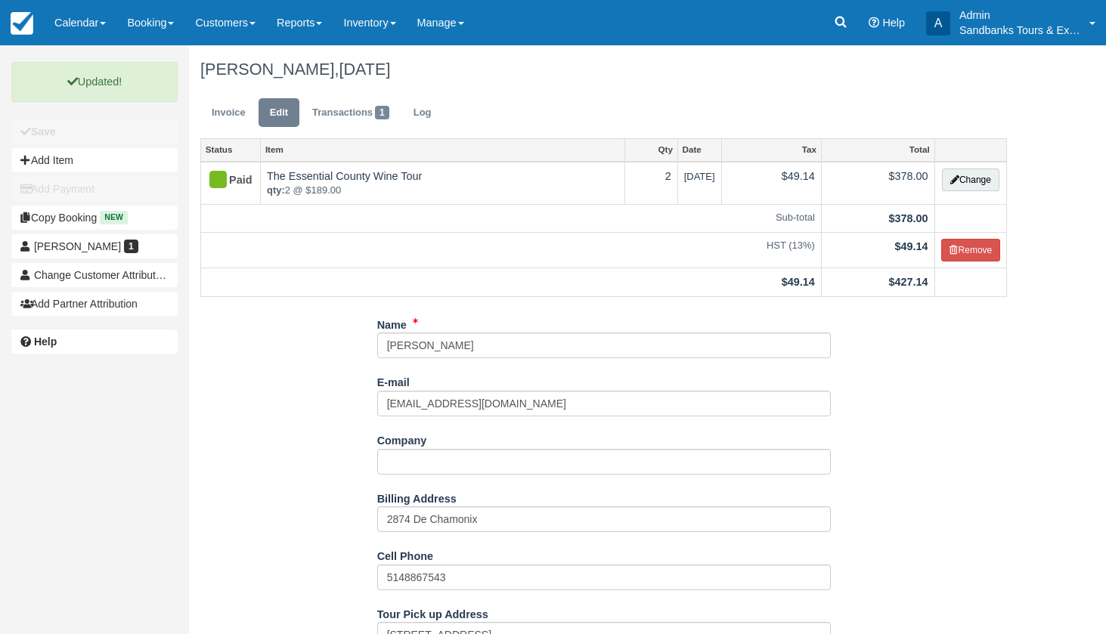
scroll to position [0, 0]
click at [224, 110] on link "Invoice" at bounding box center [228, 112] width 57 height 29
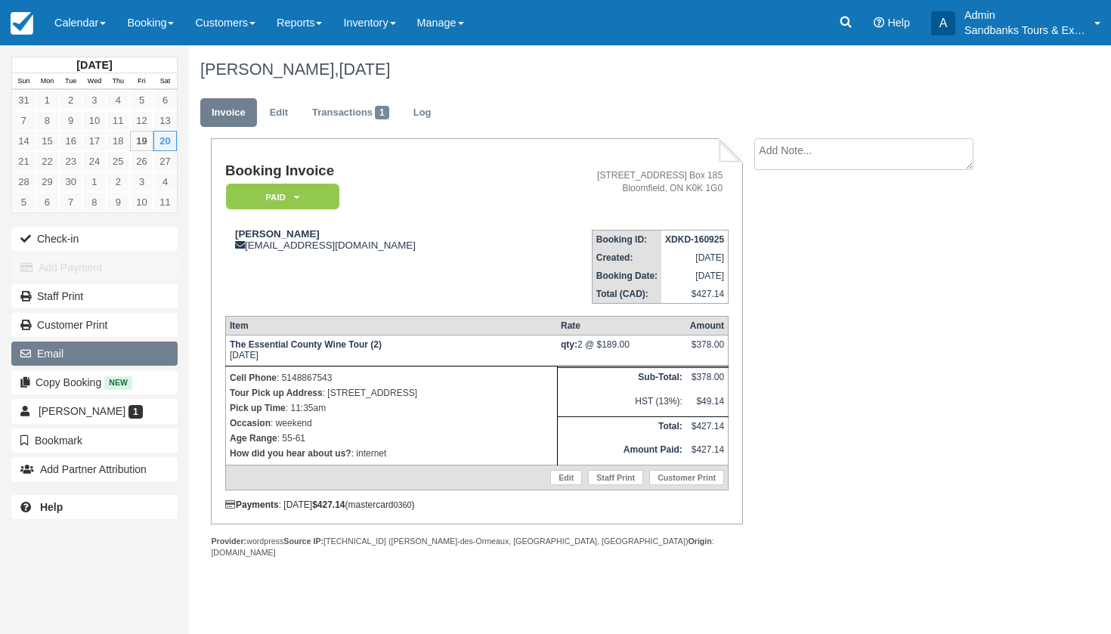
click at [73, 363] on button "Email" at bounding box center [94, 354] width 166 height 24
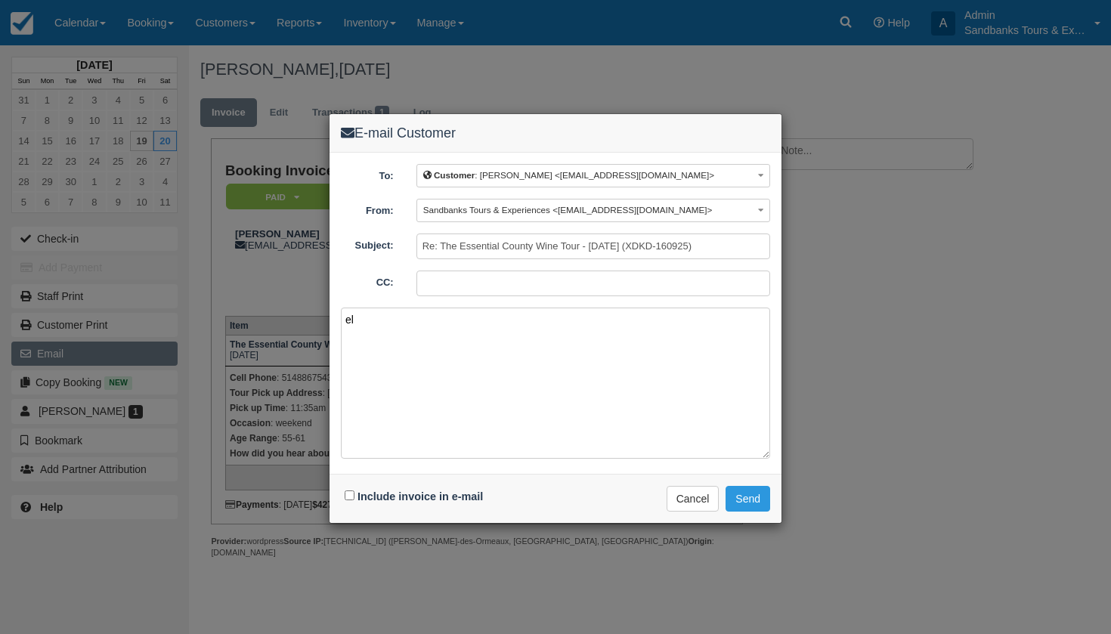
type textarea "e"
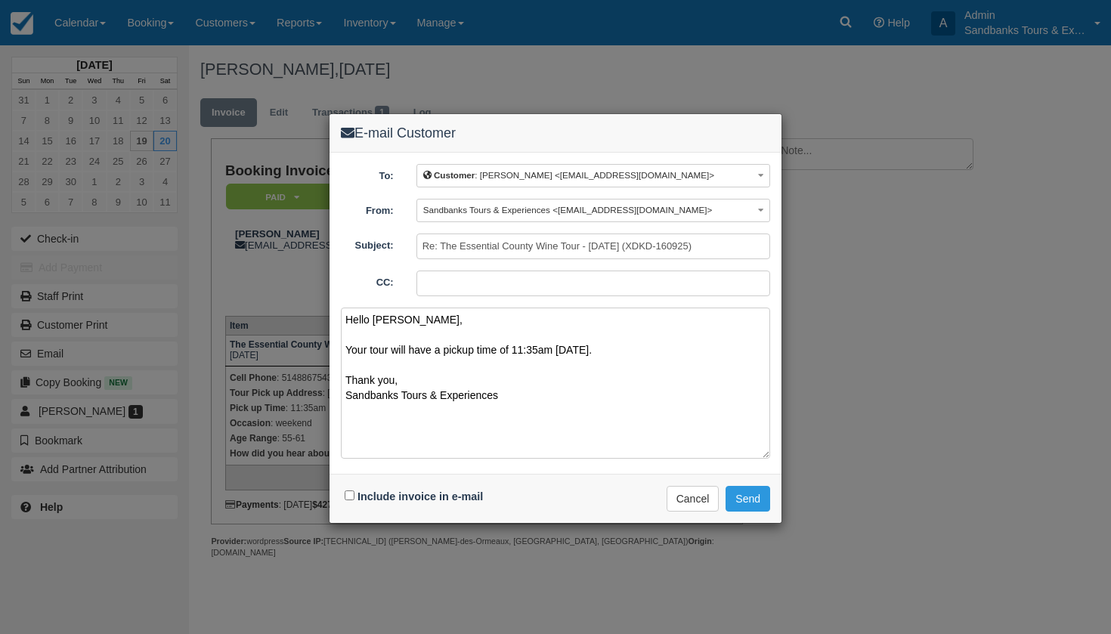
type textarea "Hello Rania, Your tour will have a pickup time of 11:35am tomorrow. Thank you, …"
click at [351, 494] on input "Include invoice in e-mail" at bounding box center [350, 496] width 10 height 10
checkbox input "true"
click at [749, 493] on button "Send" at bounding box center [748, 499] width 45 height 26
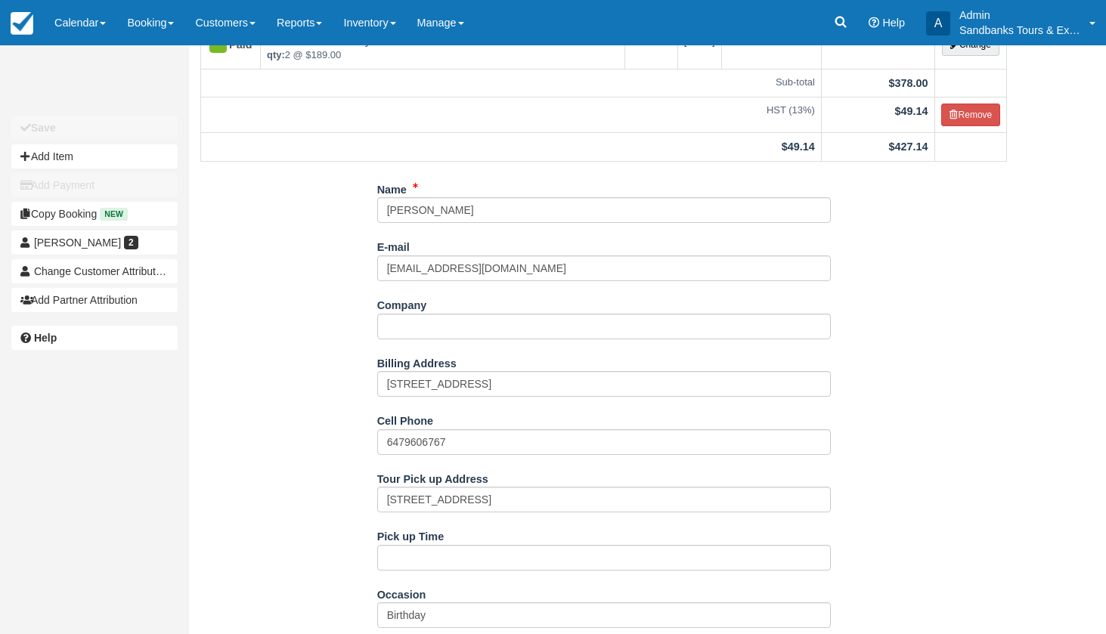
scroll to position [136, 0]
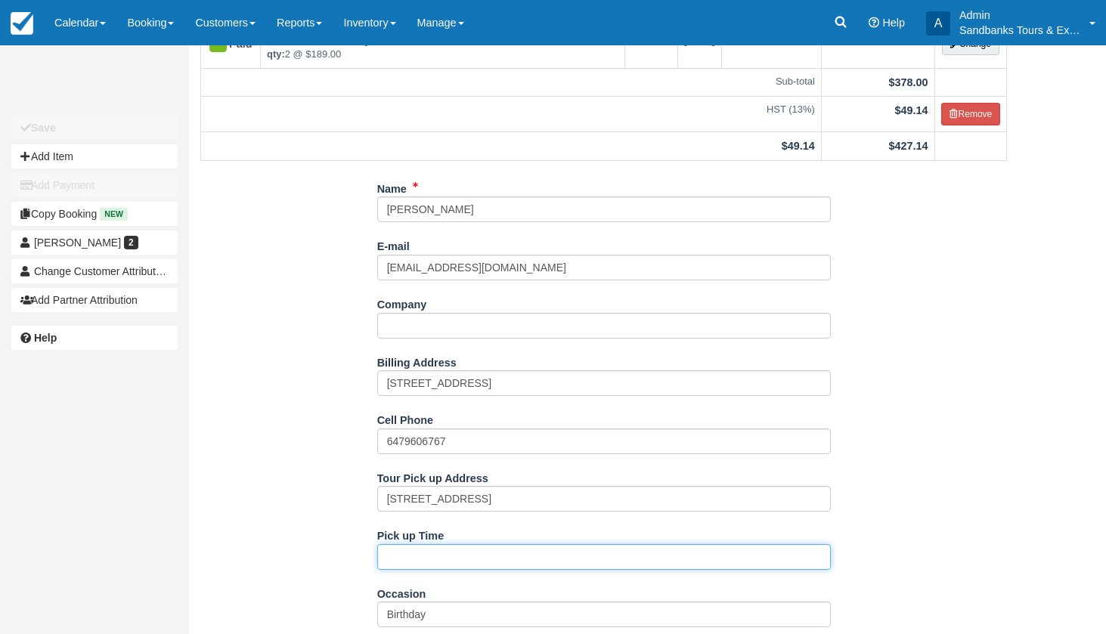
click at [412, 550] on input "Pick up Time" at bounding box center [604, 557] width 454 height 26
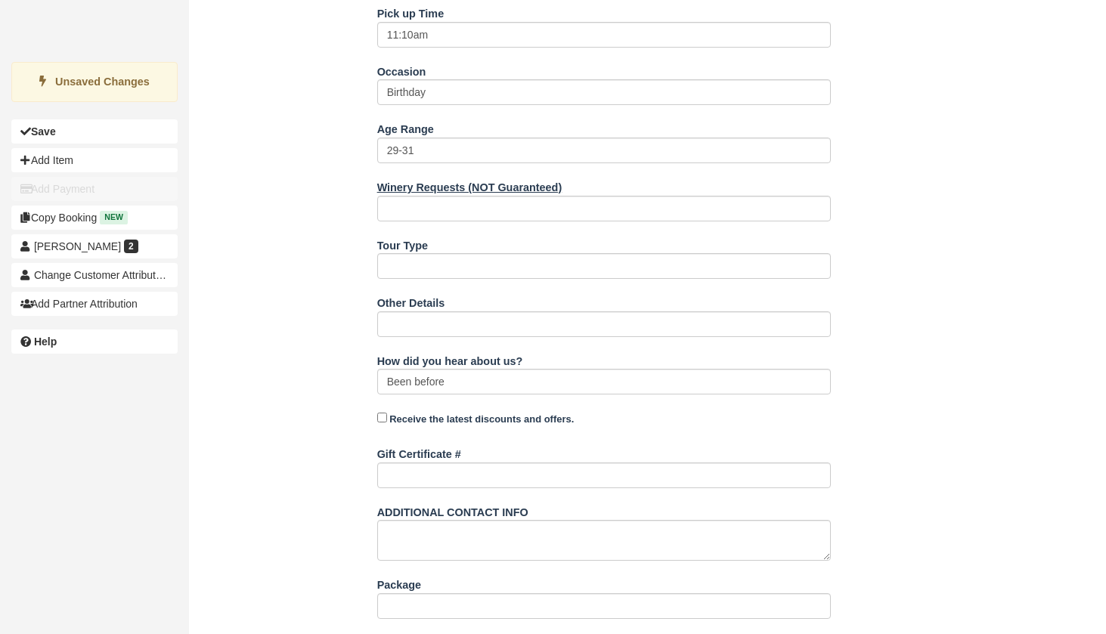
scroll to position [644, 0]
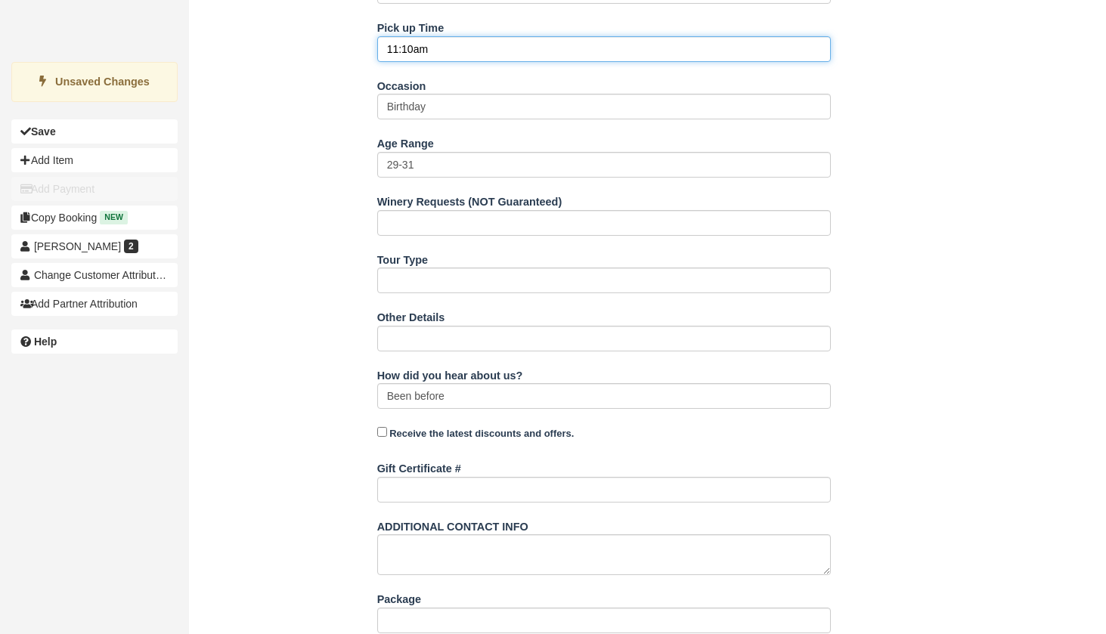
click at [413, 48] on input "11:10am" at bounding box center [604, 49] width 454 height 26
type input "11:10am"
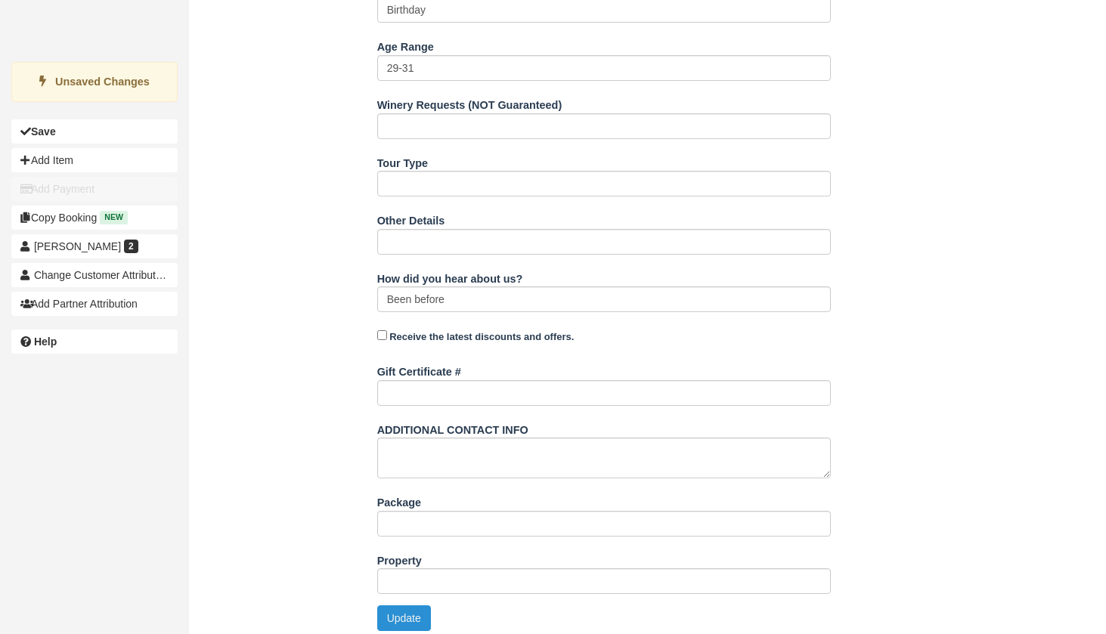
click at [405, 607] on button "Update" at bounding box center [404, 618] width 54 height 26
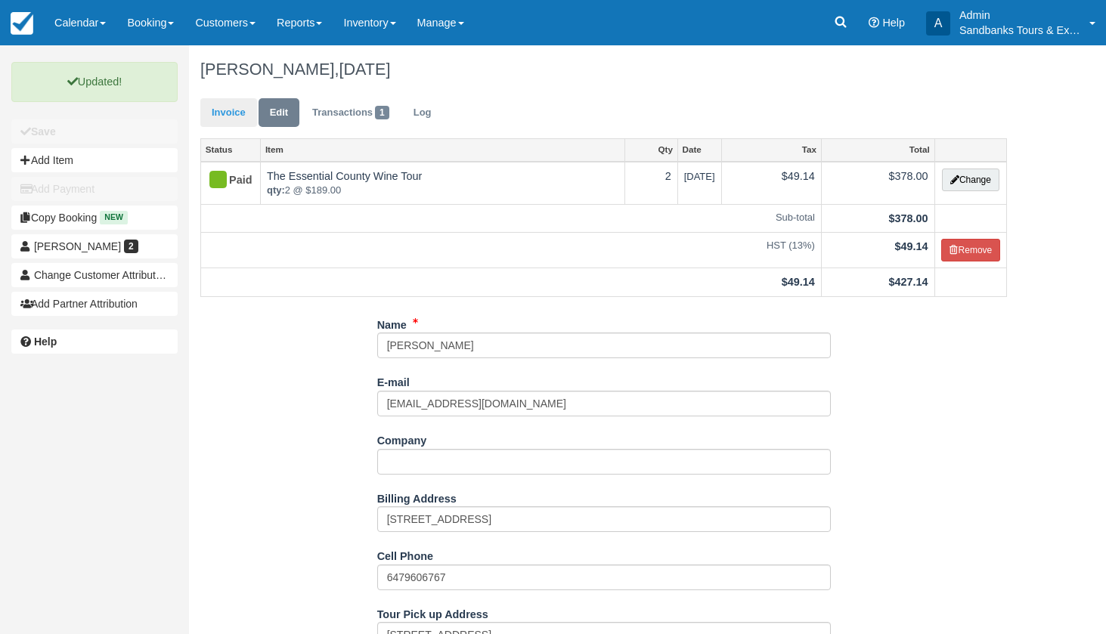
scroll to position [0, 0]
click at [224, 107] on link "Invoice" at bounding box center [228, 112] width 57 height 29
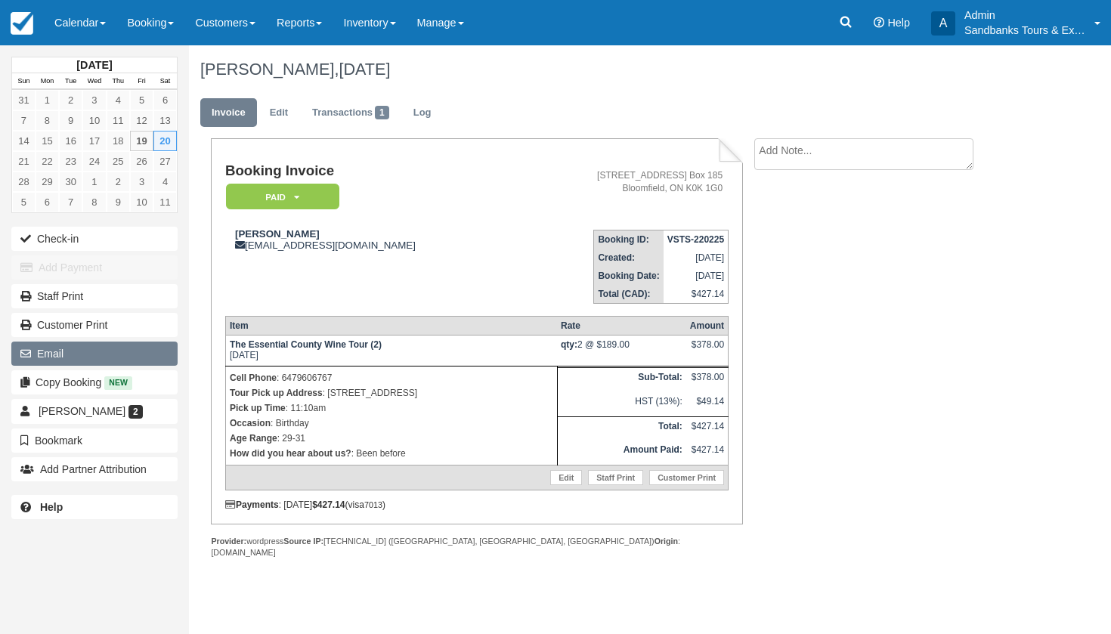
click at [85, 349] on button "Email" at bounding box center [94, 354] width 166 height 24
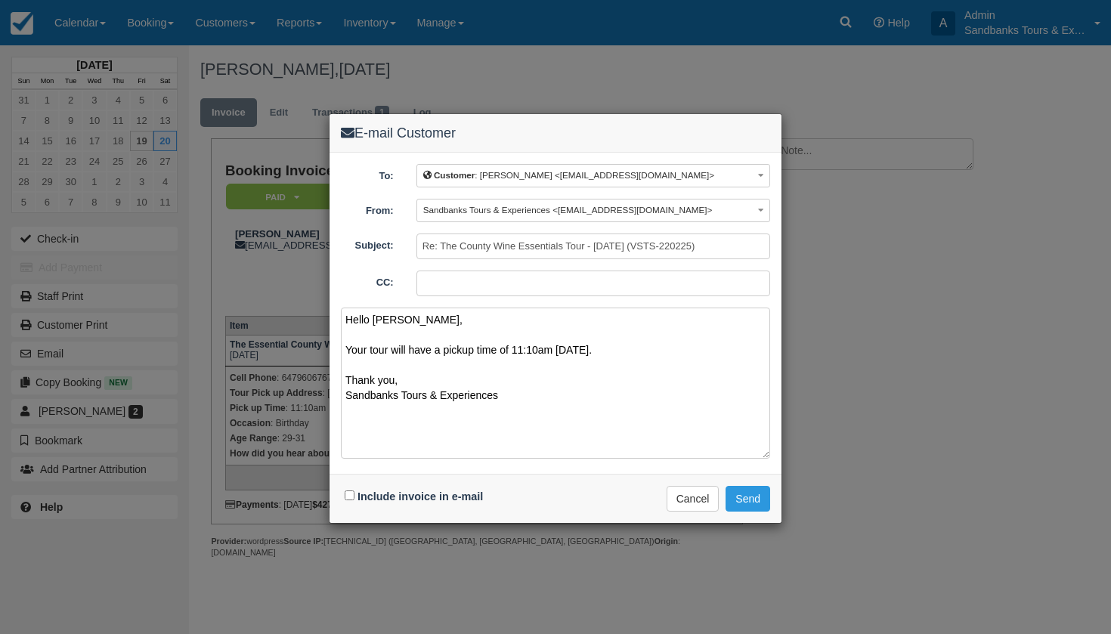
type textarea "Hello Christina, Your tour will have a pickup time of 11:10am tomorrow. Thank y…"
click at [350, 494] on input "Include invoice in e-mail" at bounding box center [350, 496] width 10 height 10
checkbox input "true"
click at [757, 495] on button "Send" at bounding box center [748, 499] width 45 height 26
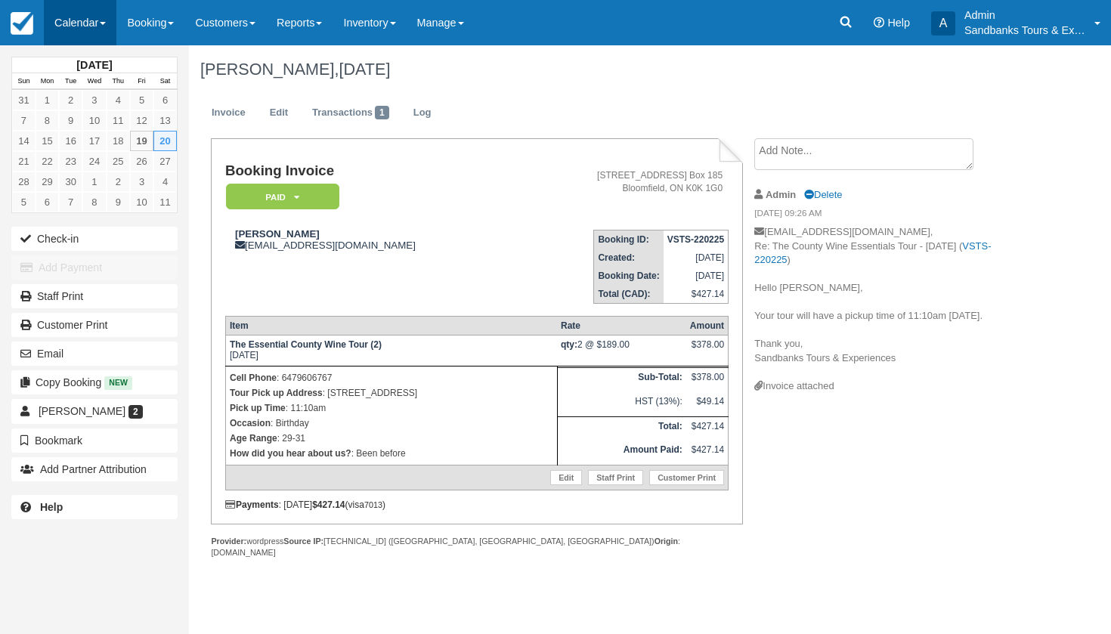
click at [83, 25] on link "Calendar" at bounding box center [80, 22] width 73 height 45
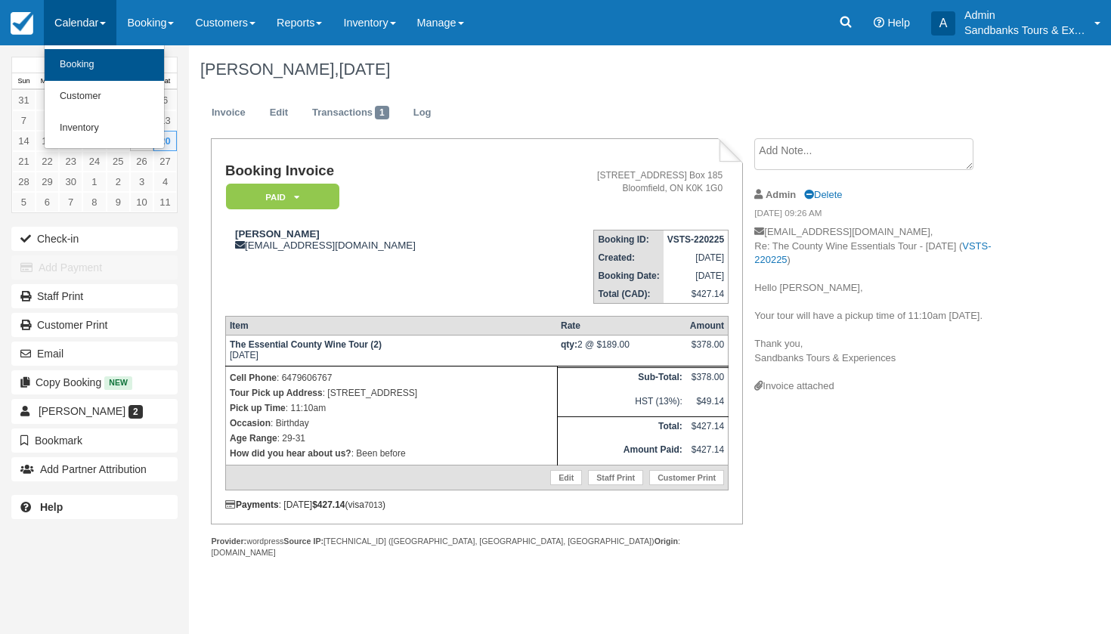
click at [79, 58] on link "Booking" at bounding box center [104, 65] width 119 height 32
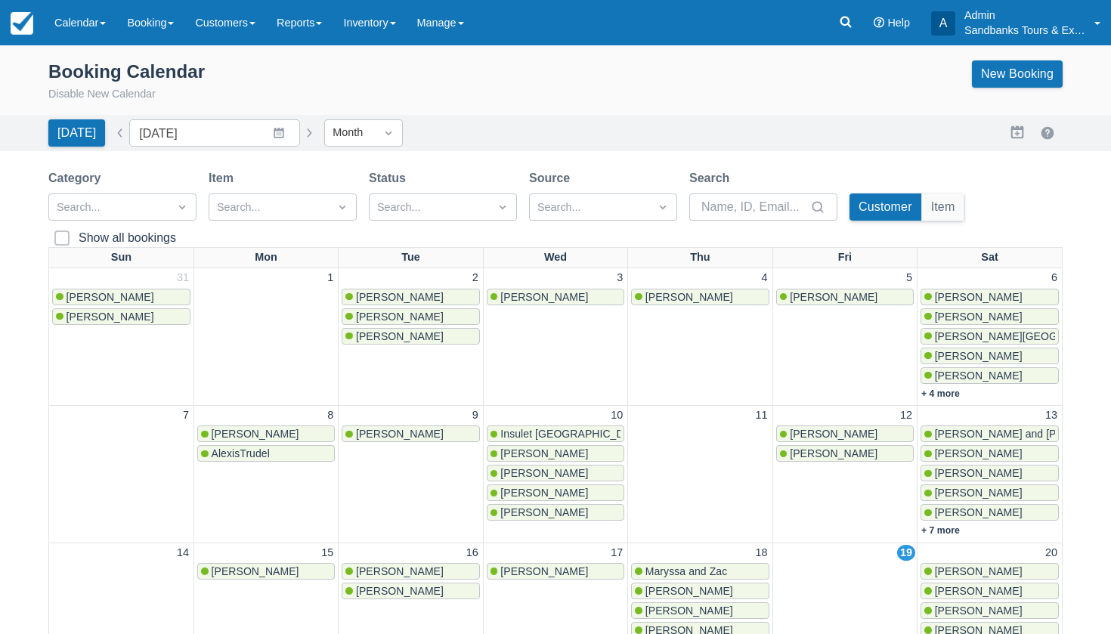
scroll to position [364, 0]
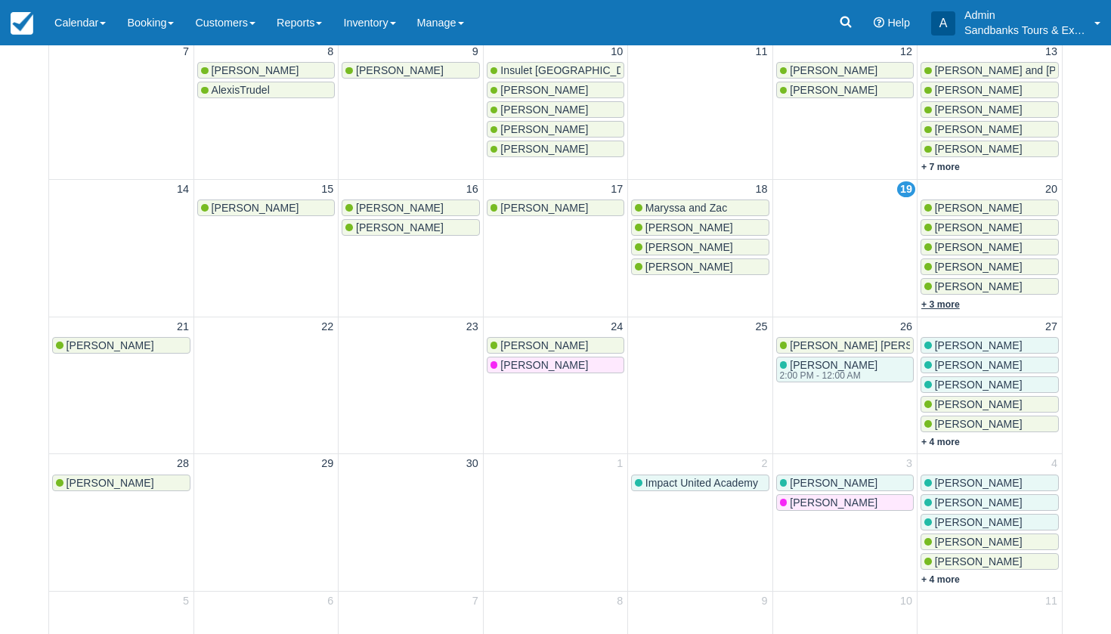
click at [945, 299] on link "+ 3 more" at bounding box center [940, 304] width 39 height 11
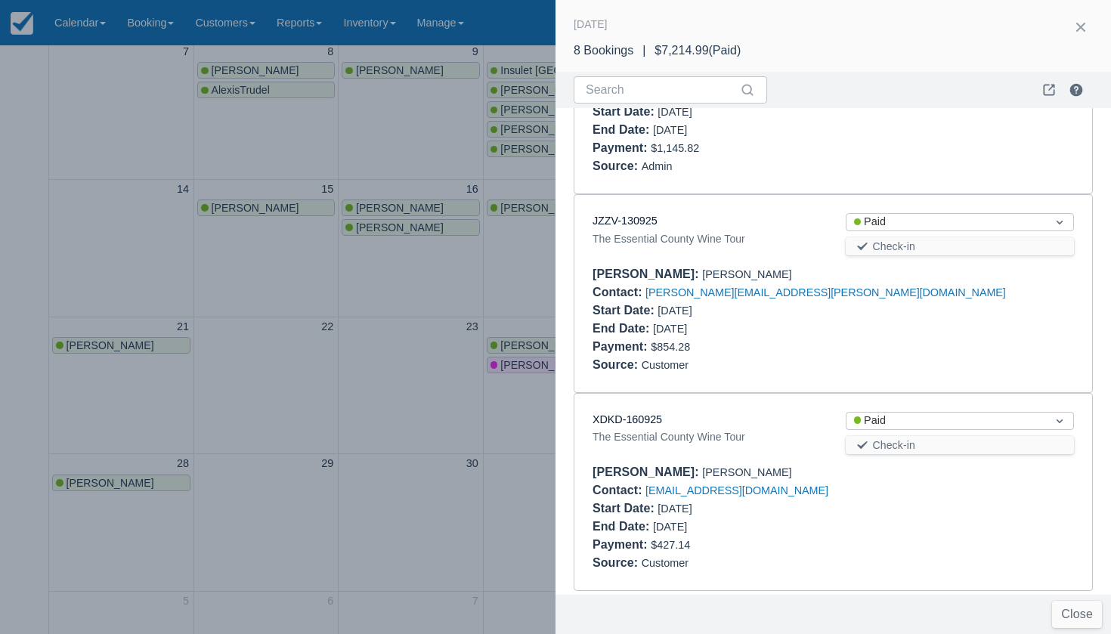
scroll to position [1144, 0]
click at [416, 410] on div at bounding box center [555, 317] width 1111 height 634
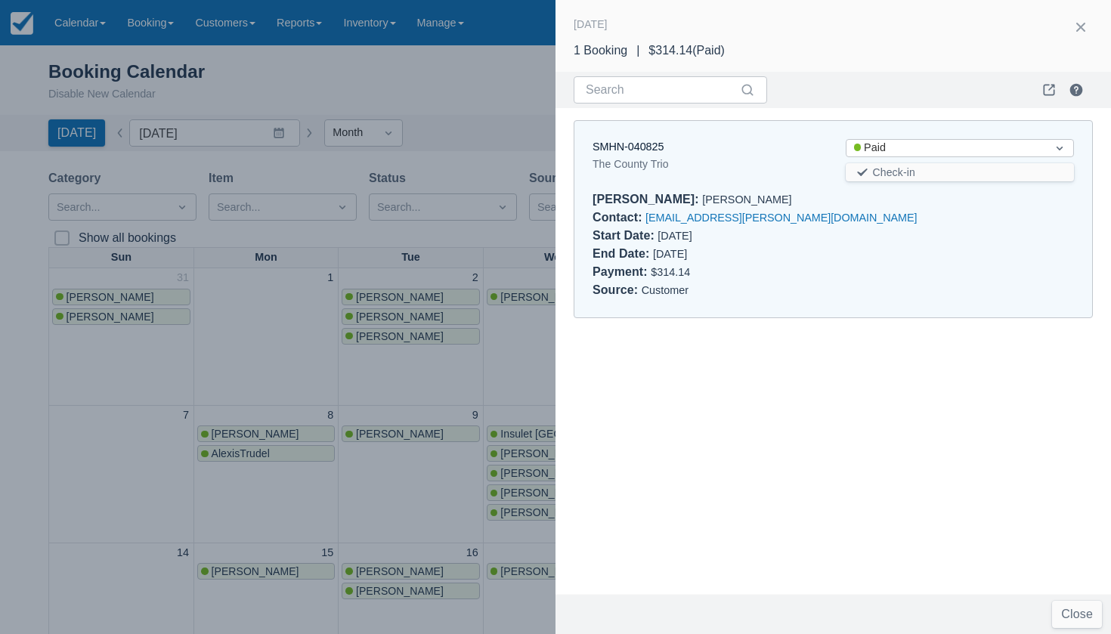
scroll to position [161, 0]
